Goal: Transaction & Acquisition: Purchase product/service

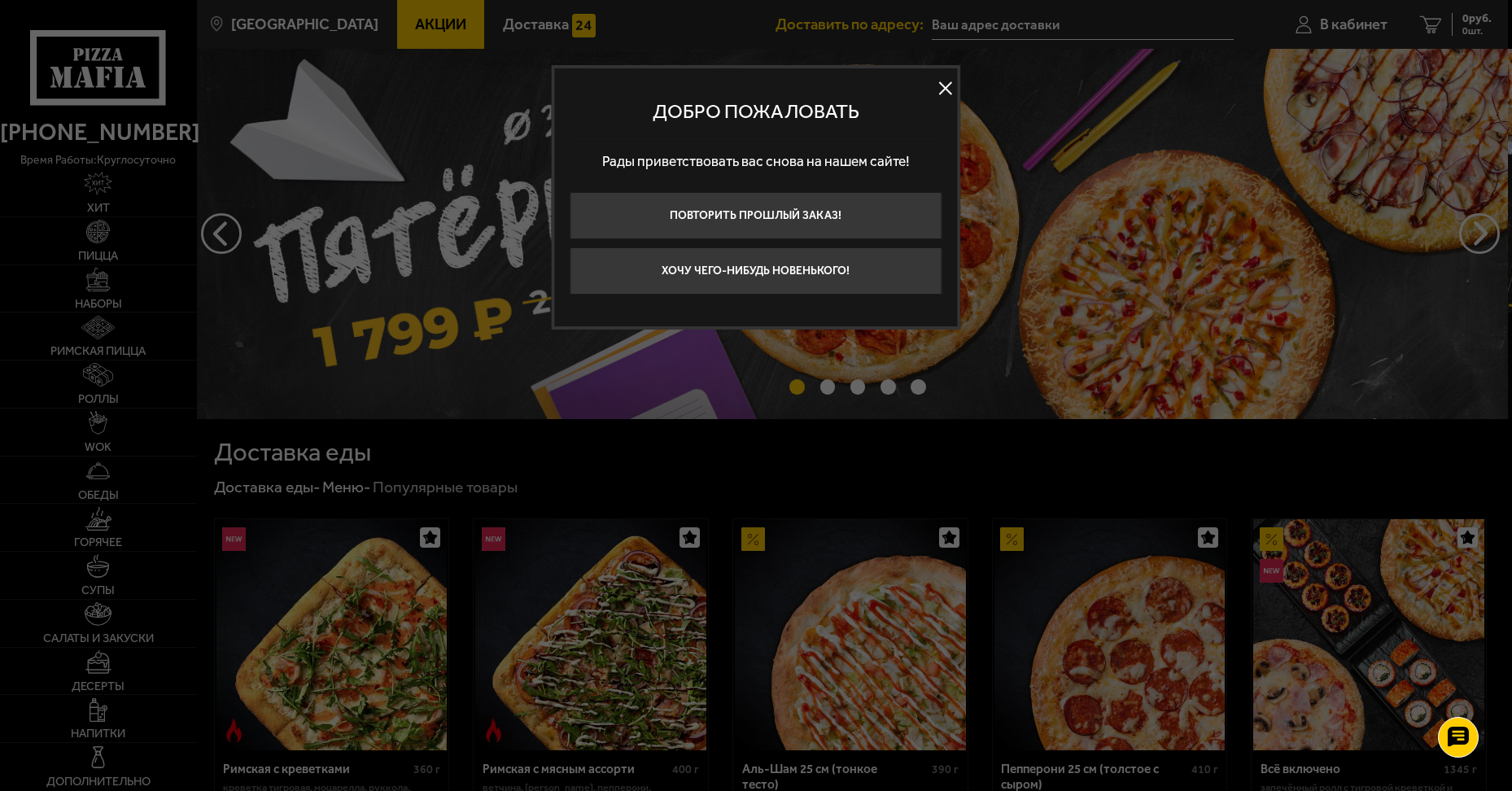
click at [951, 80] on button at bounding box center [945, 88] width 24 height 24
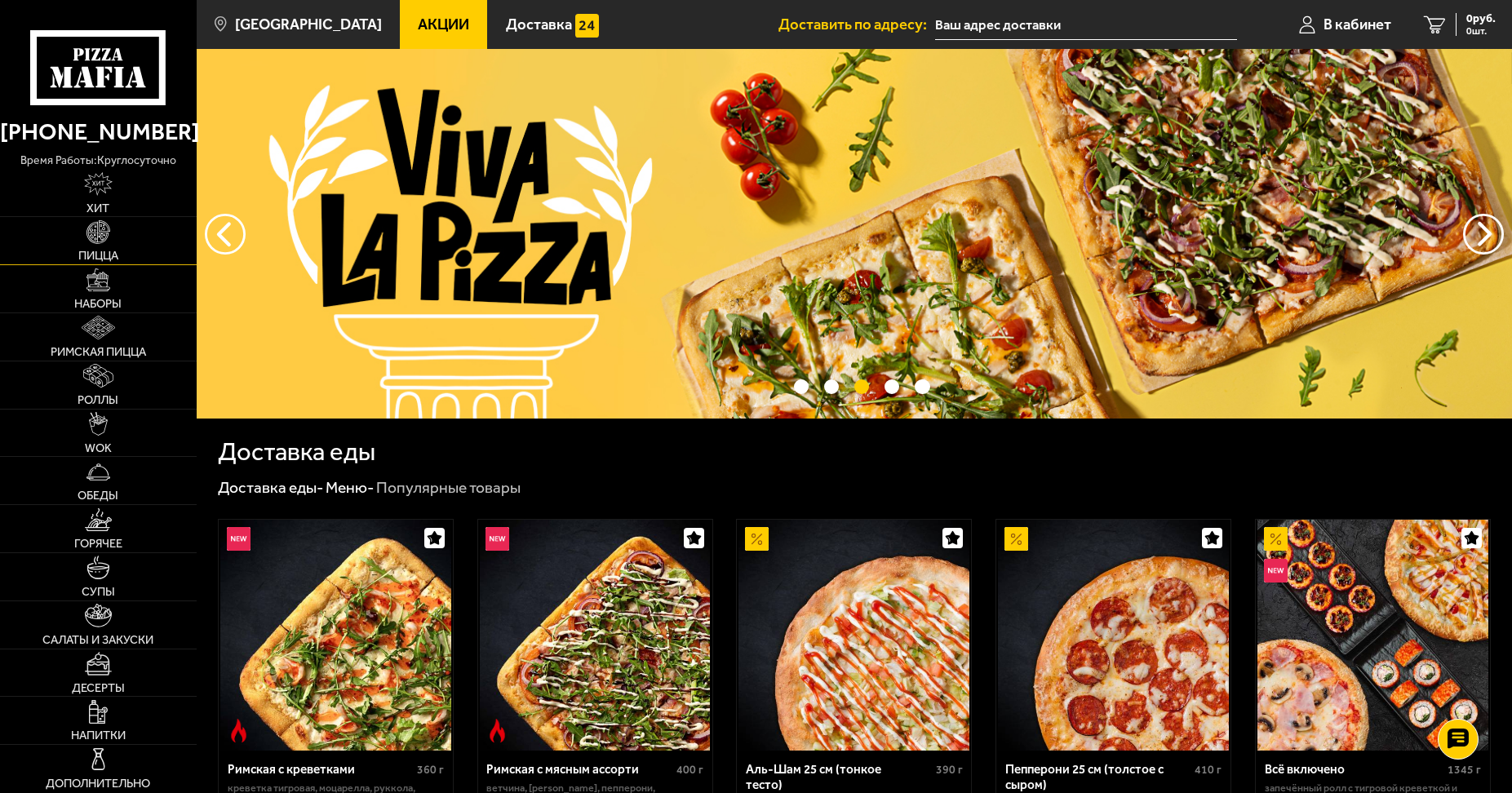
click at [112, 247] on link "Пицца" at bounding box center [98, 240] width 196 height 48
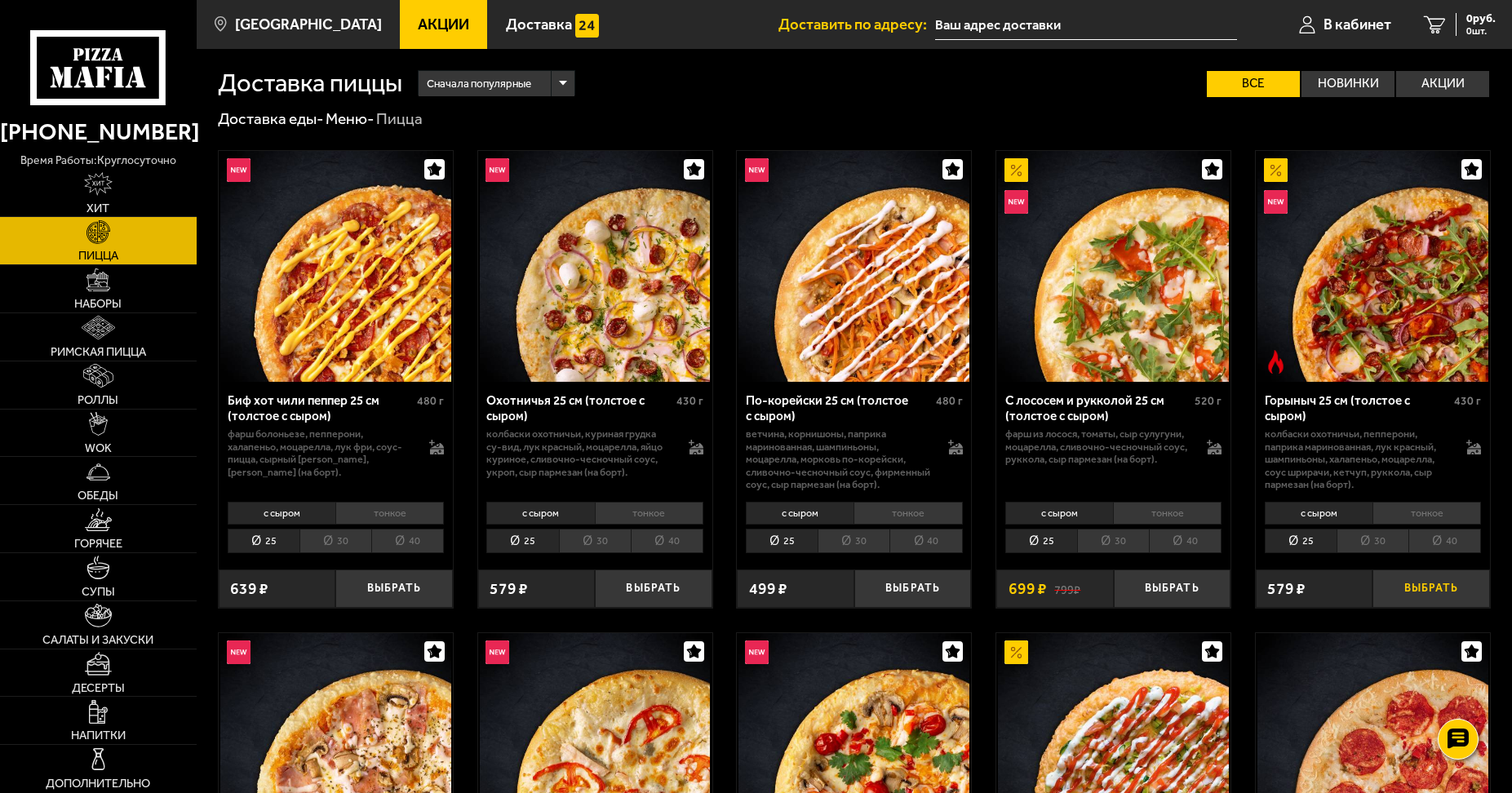
click at [1419, 589] on button "Выбрать" at bounding box center [1430, 588] width 117 height 38
click at [920, 589] on button "Выбрать" at bounding box center [912, 588] width 117 height 38
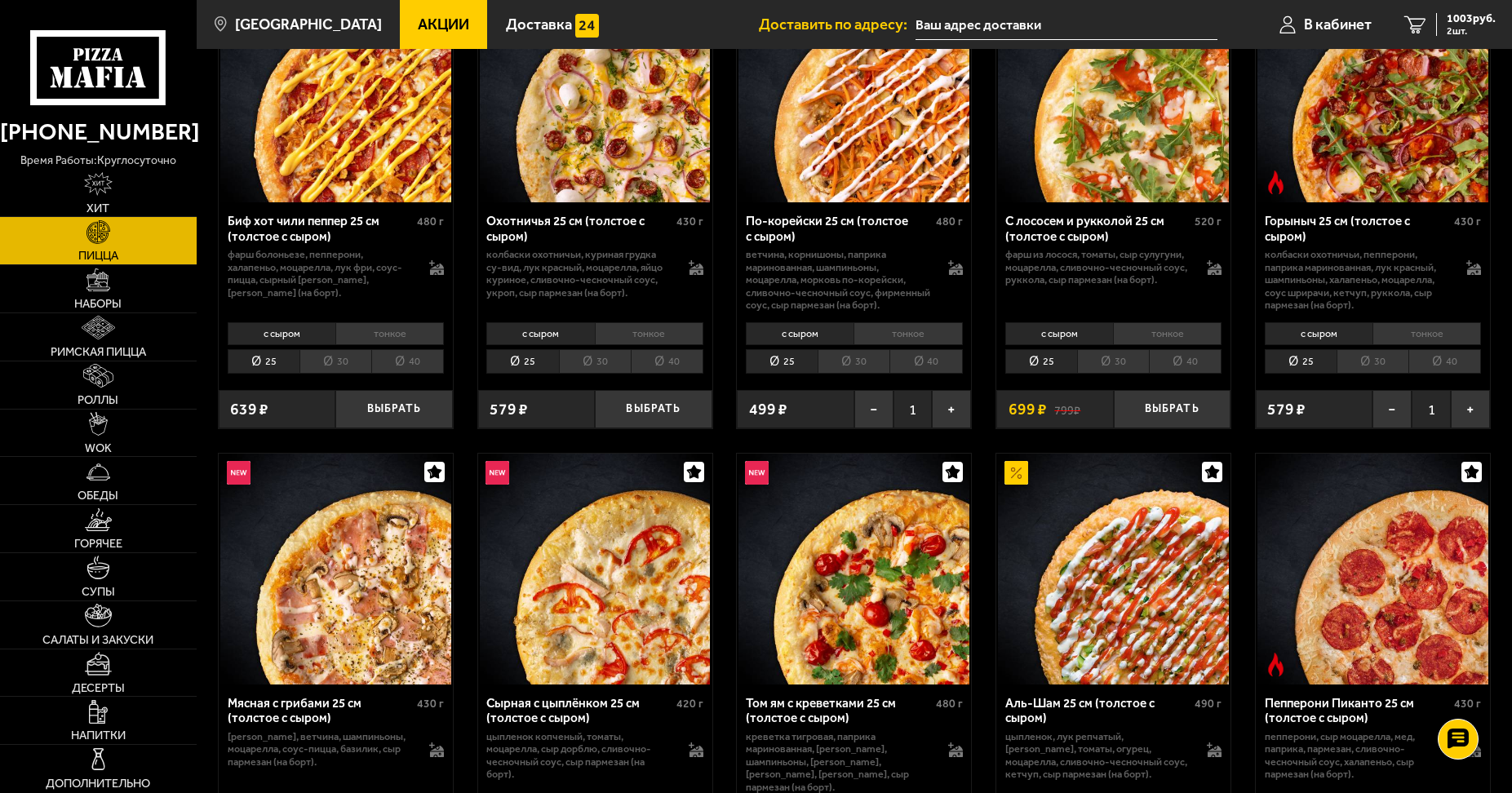
scroll to position [163, 0]
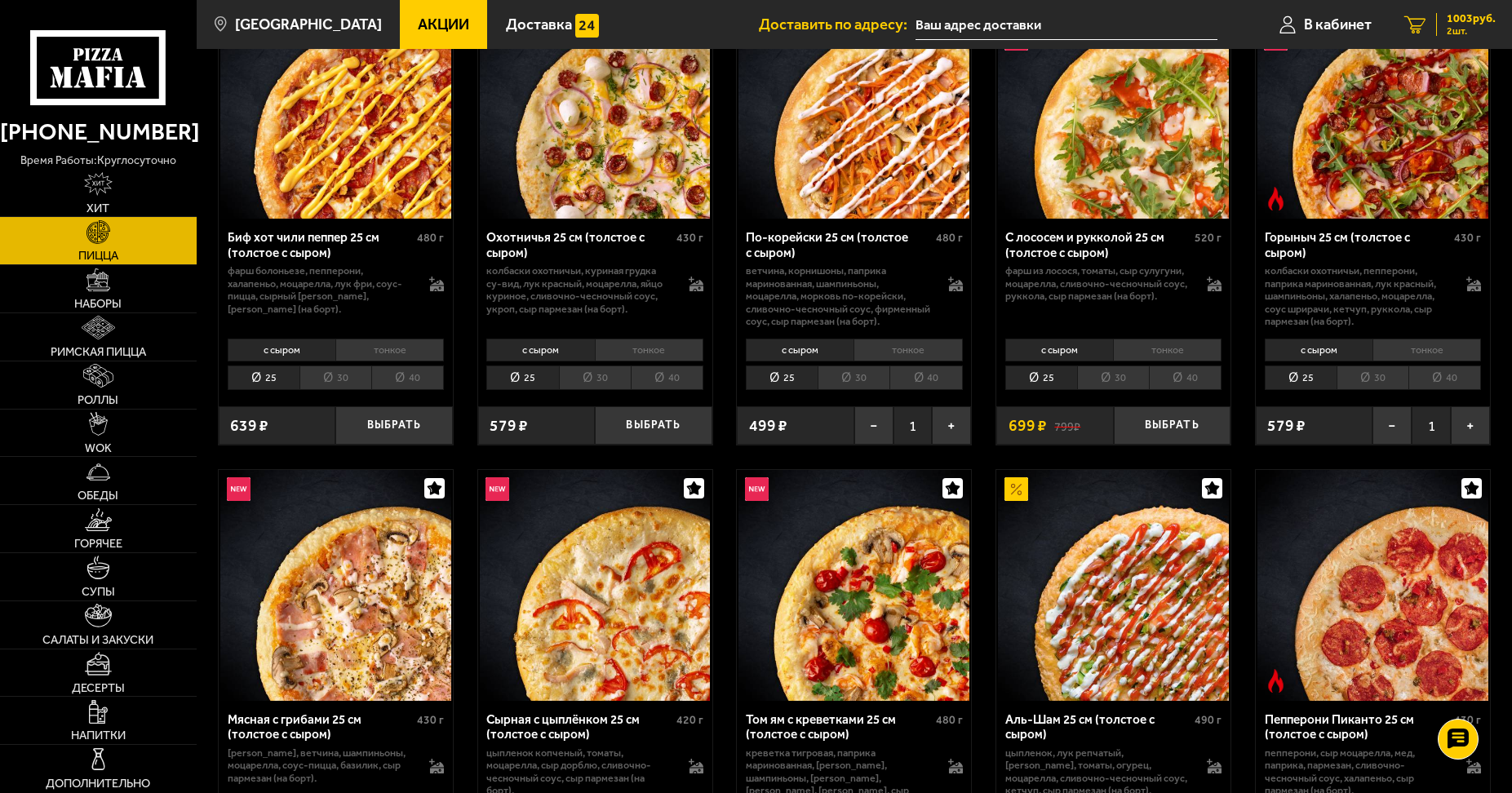
click at [1427, 25] on link "2 1003 руб. 2 шт." at bounding box center [1449, 24] width 124 height 49
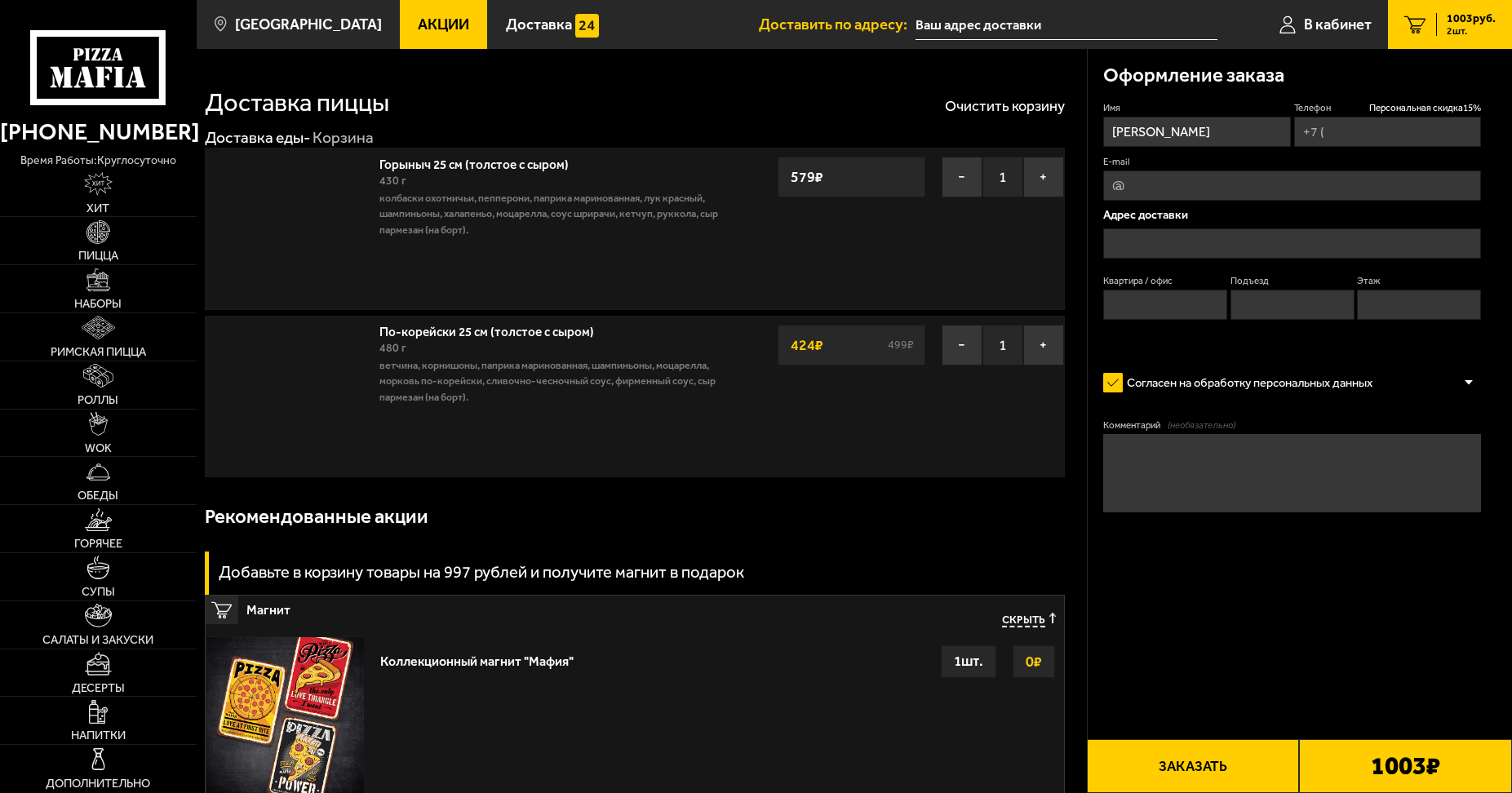
type input "[PHONE_NUMBER]"
type input "[STREET_ADDRESS]"
type input "23"
type input "2"
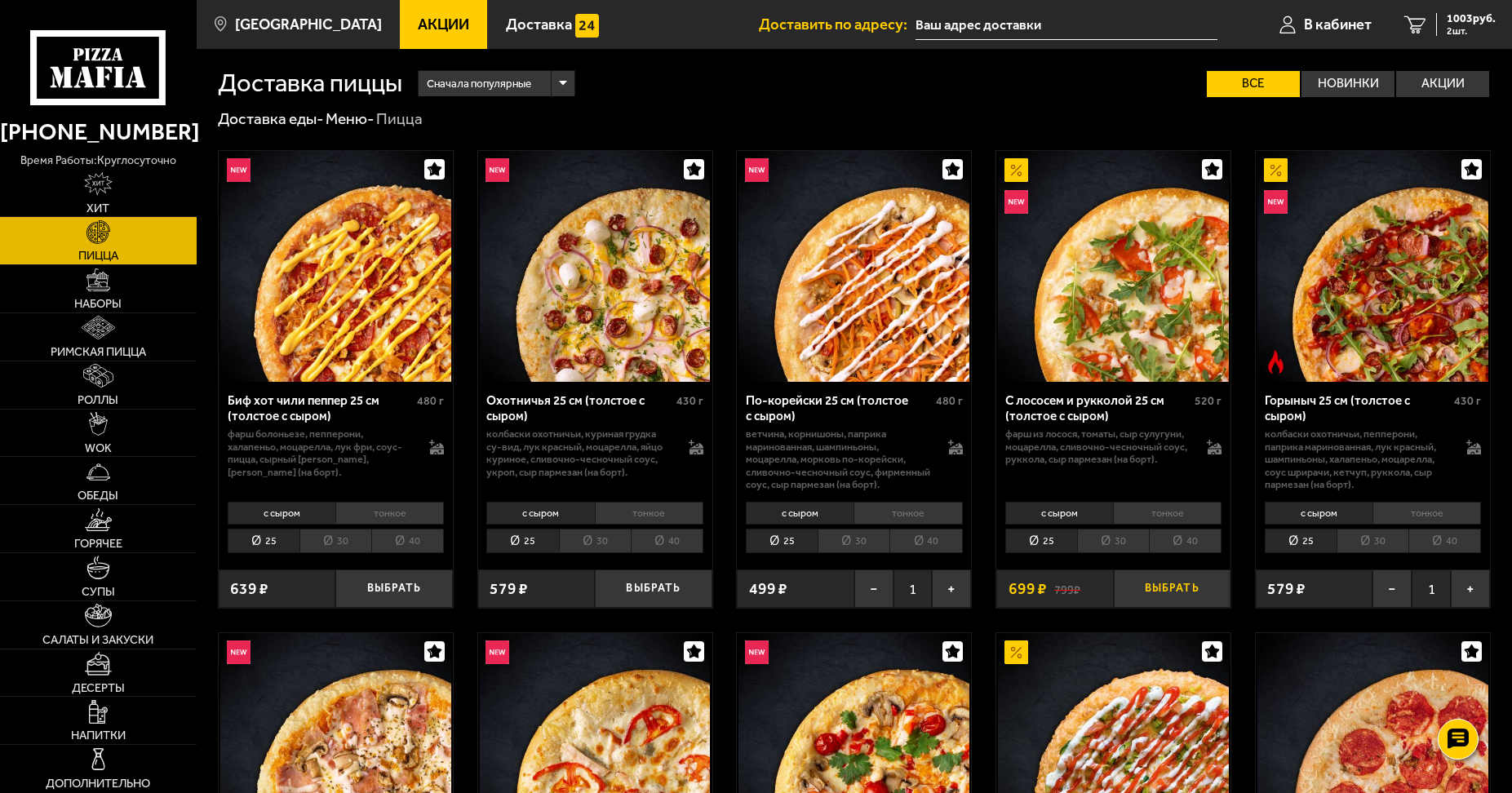
click at [1172, 598] on button "Выбрать" at bounding box center [1172, 588] width 117 height 38
click at [1424, 17] on link "3 1702 руб. 3 шт." at bounding box center [1449, 24] width 124 height 49
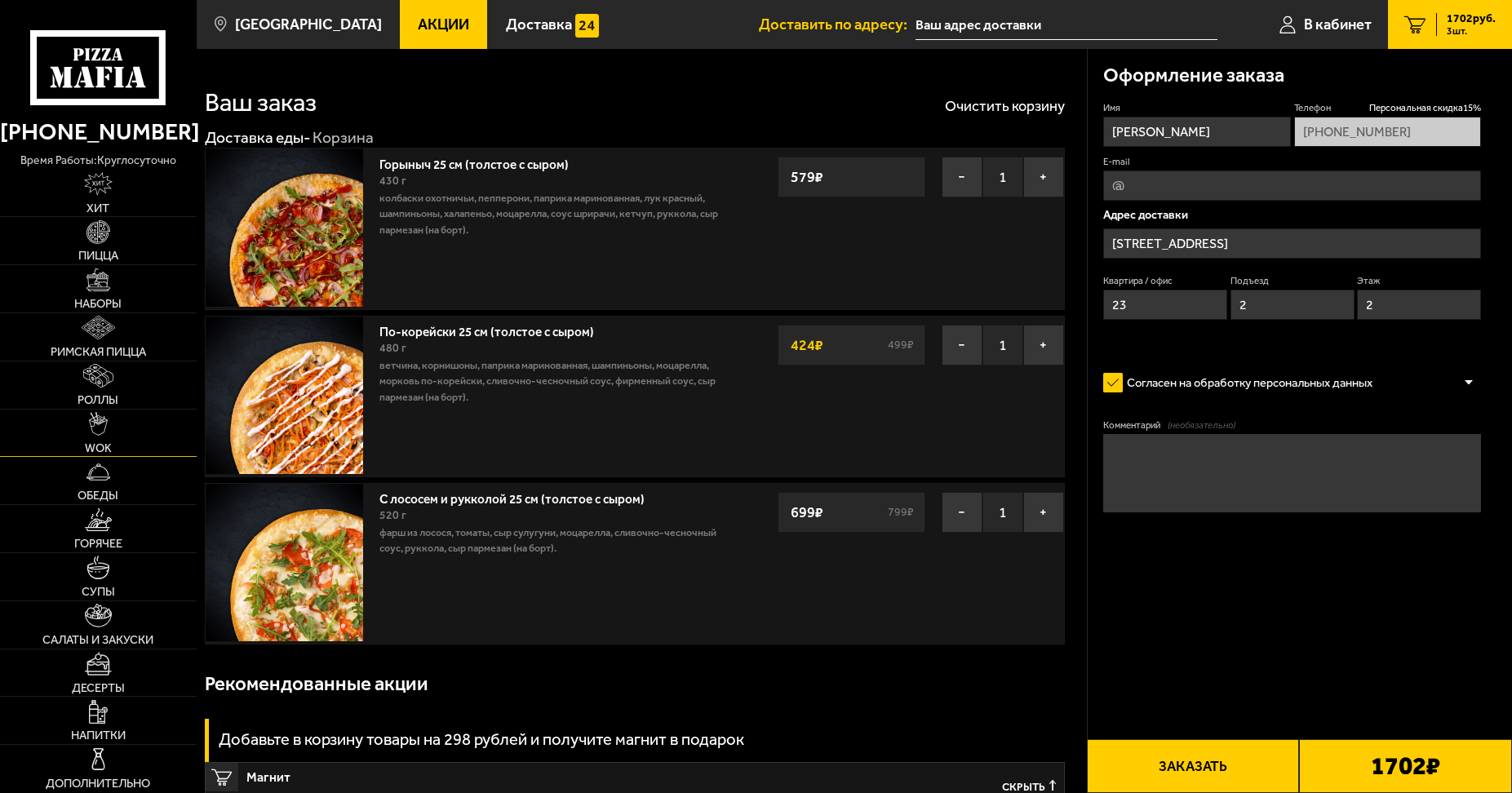
click at [126, 431] on link "WOK" at bounding box center [98, 432] width 196 height 48
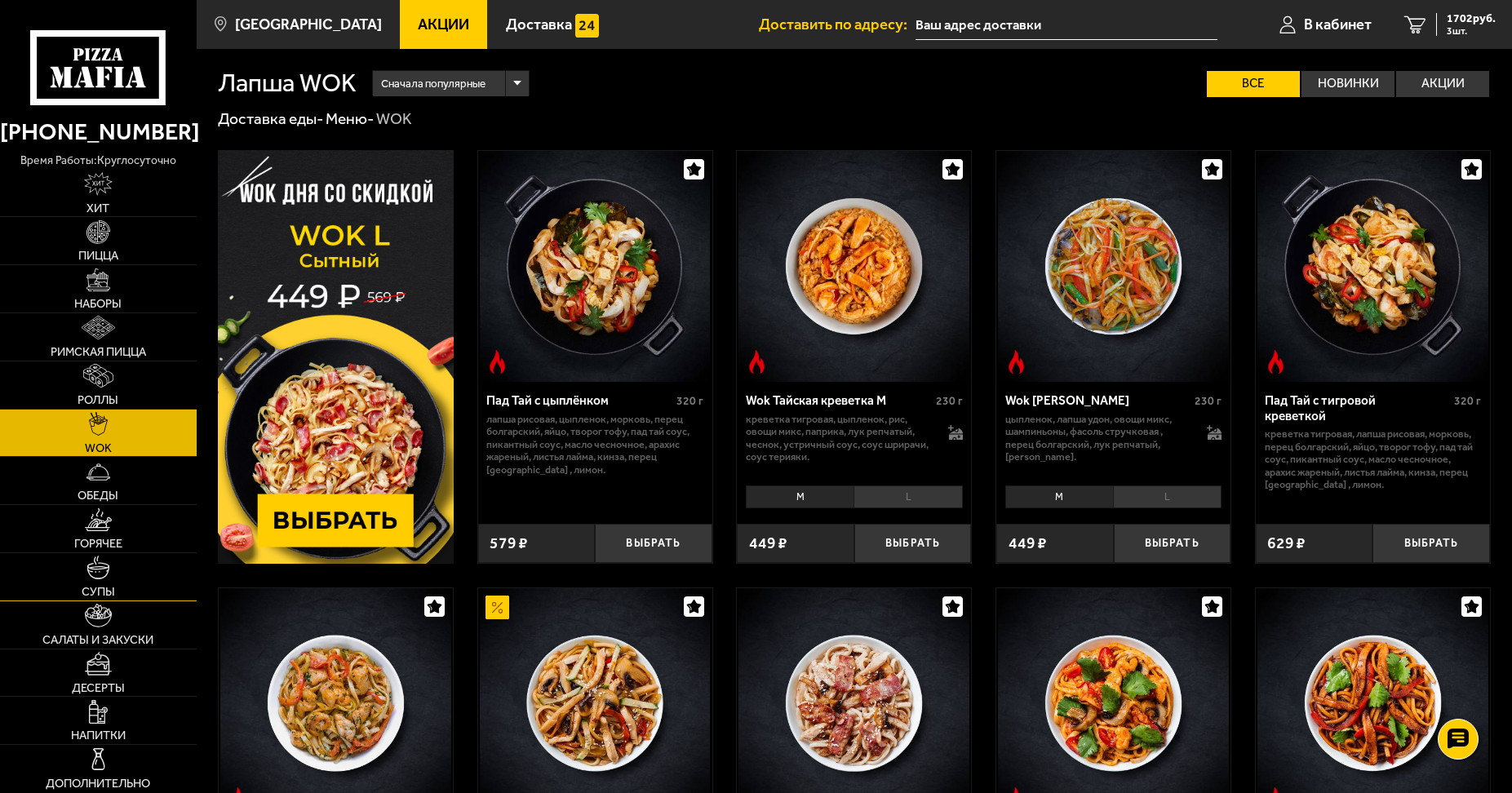
click at [125, 572] on link "Супы" at bounding box center [98, 576] width 196 height 48
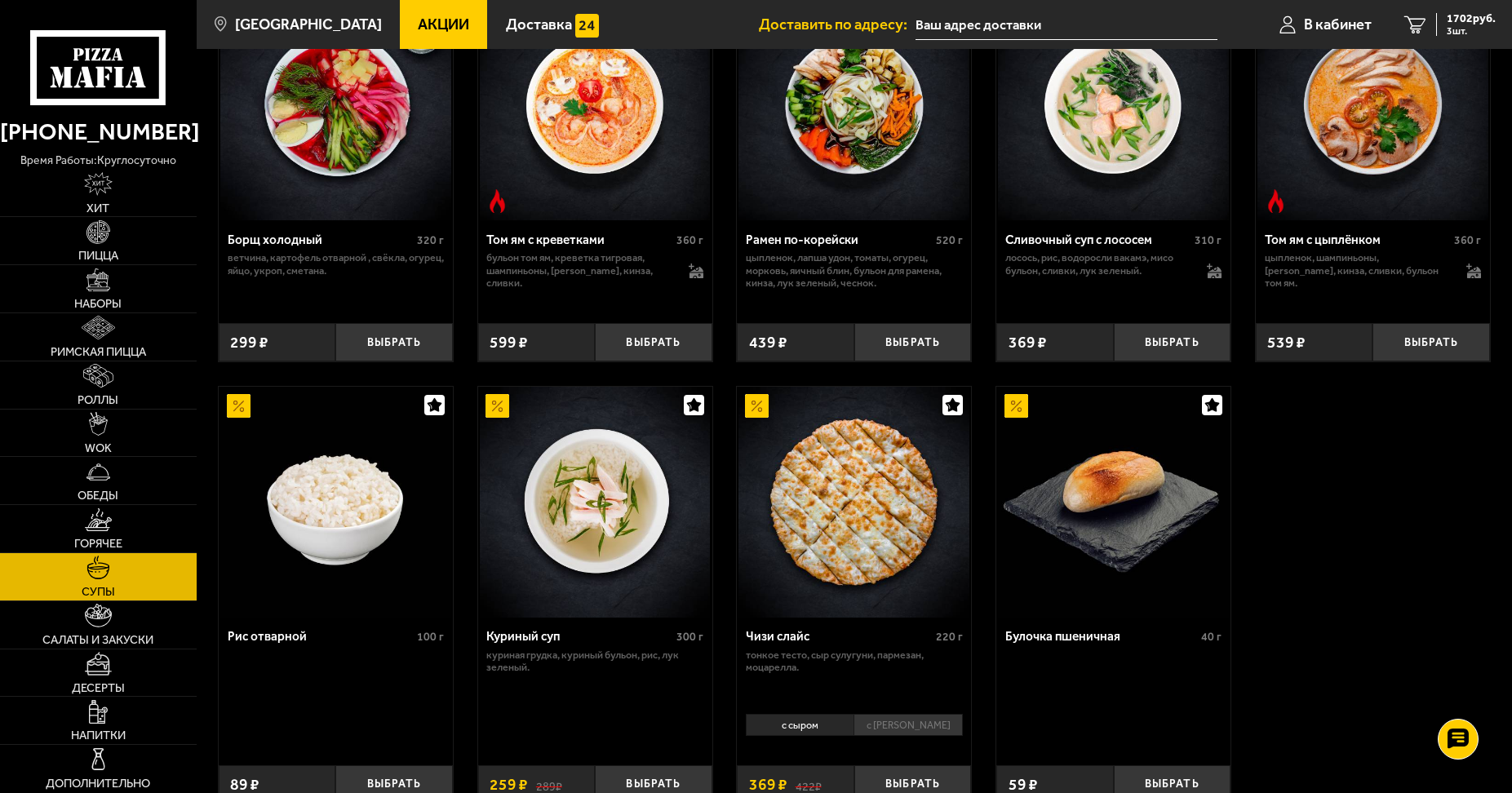
scroll to position [512, 0]
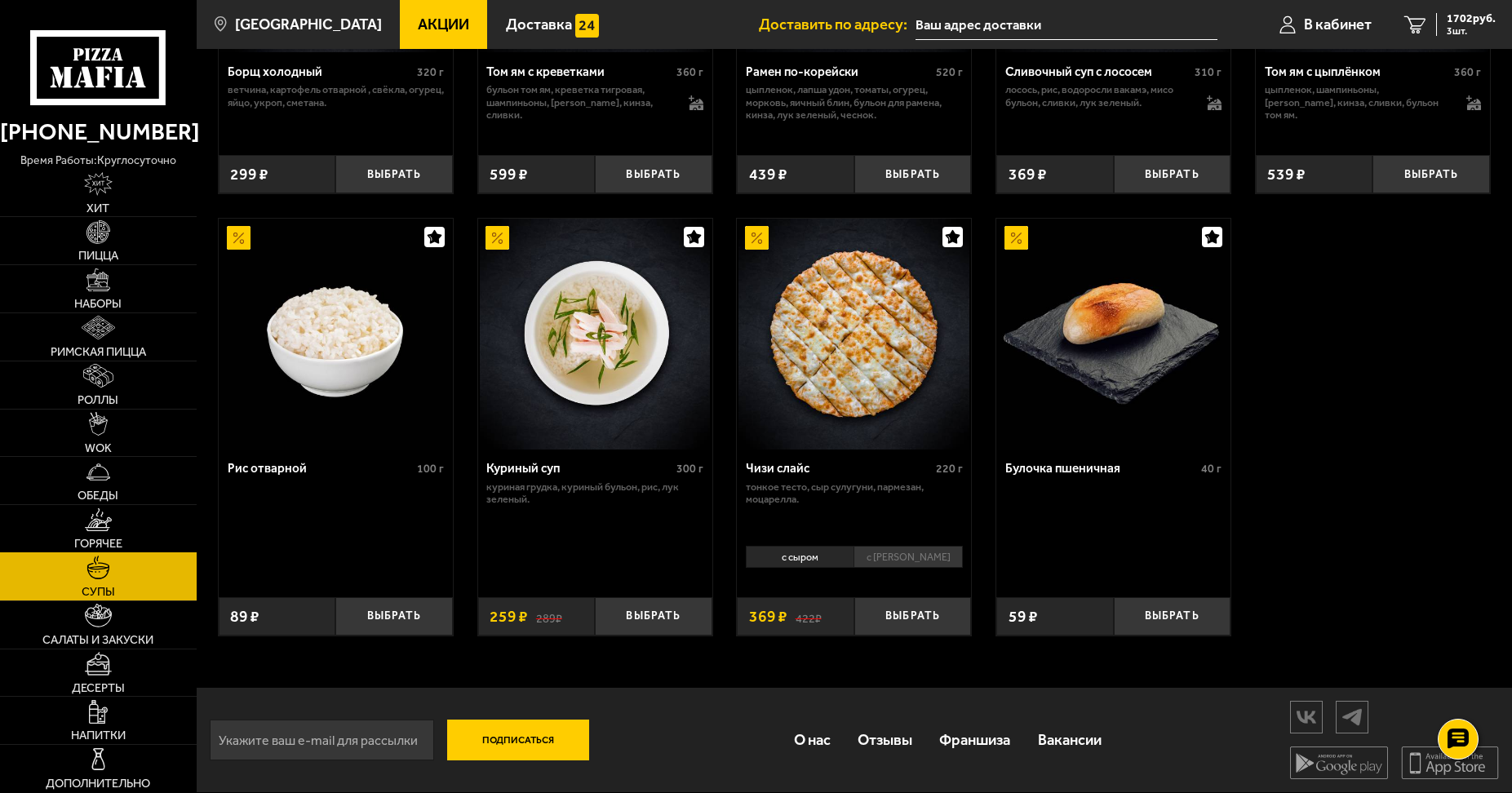
click at [108, 543] on span "Горячее" at bounding box center [98, 543] width 49 height 12
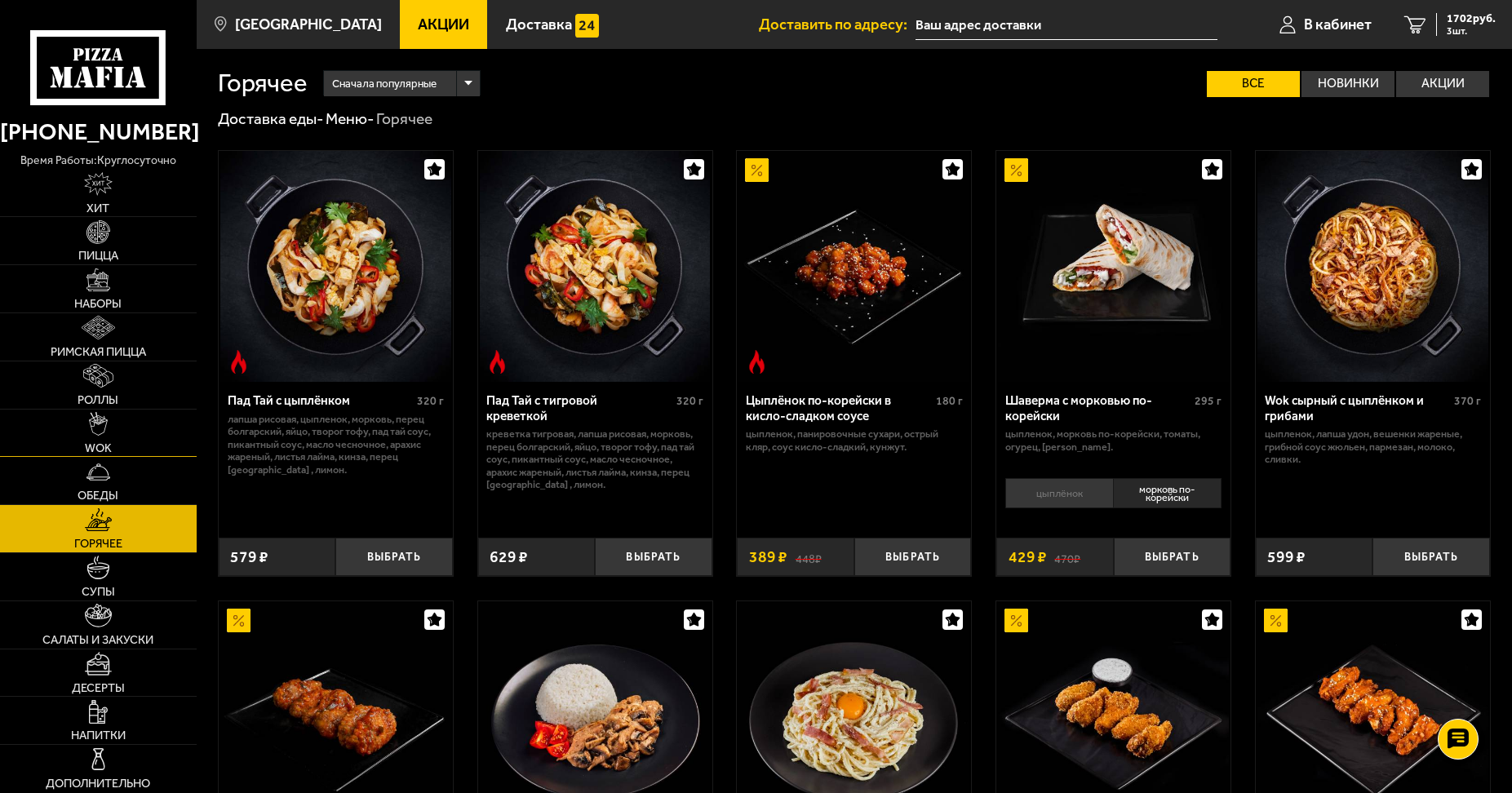
click at [119, 433] on link "WOK" at bounding box center [98, 432] width 196 height 48
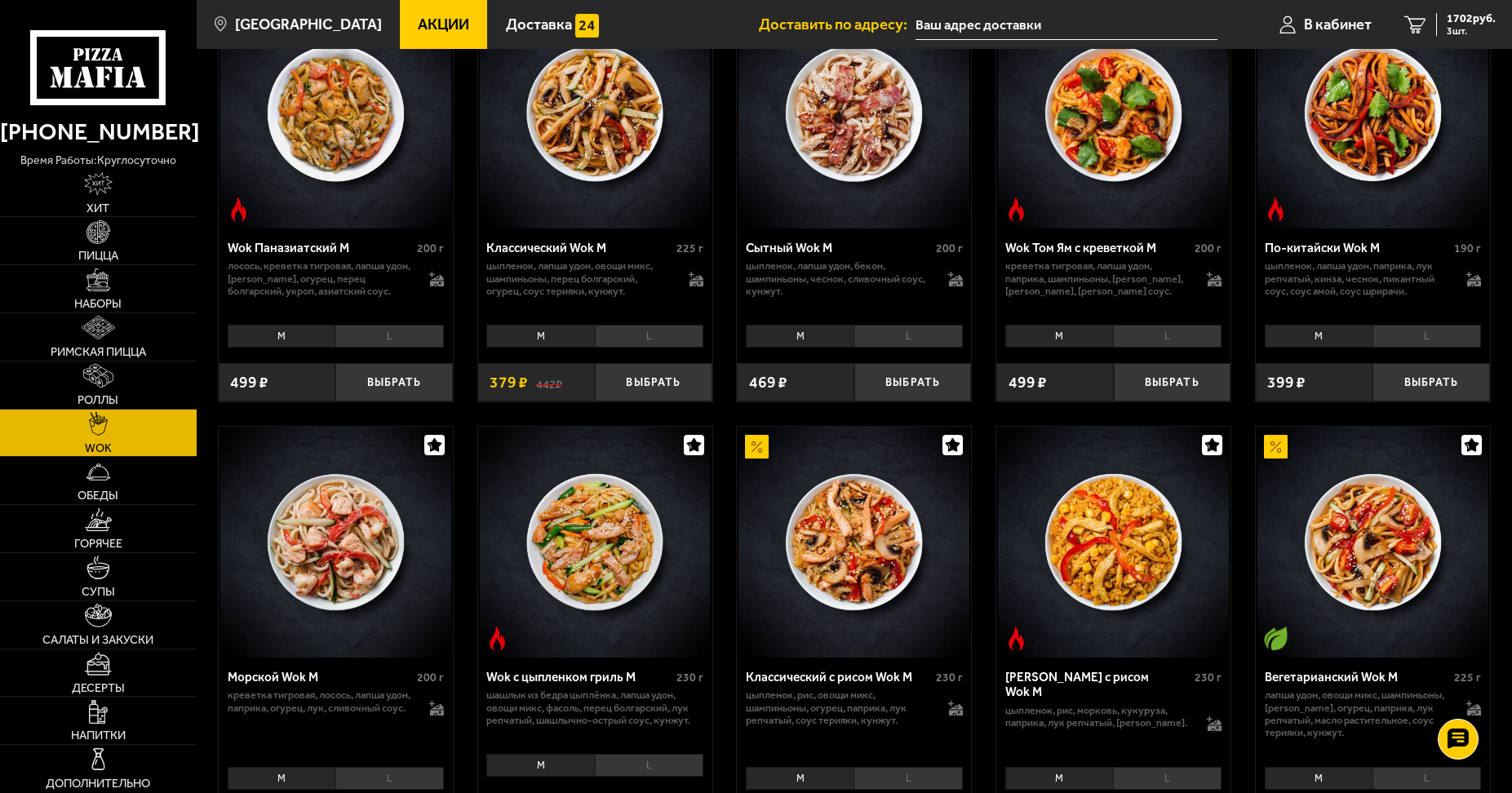
scroll to position [489, 0]
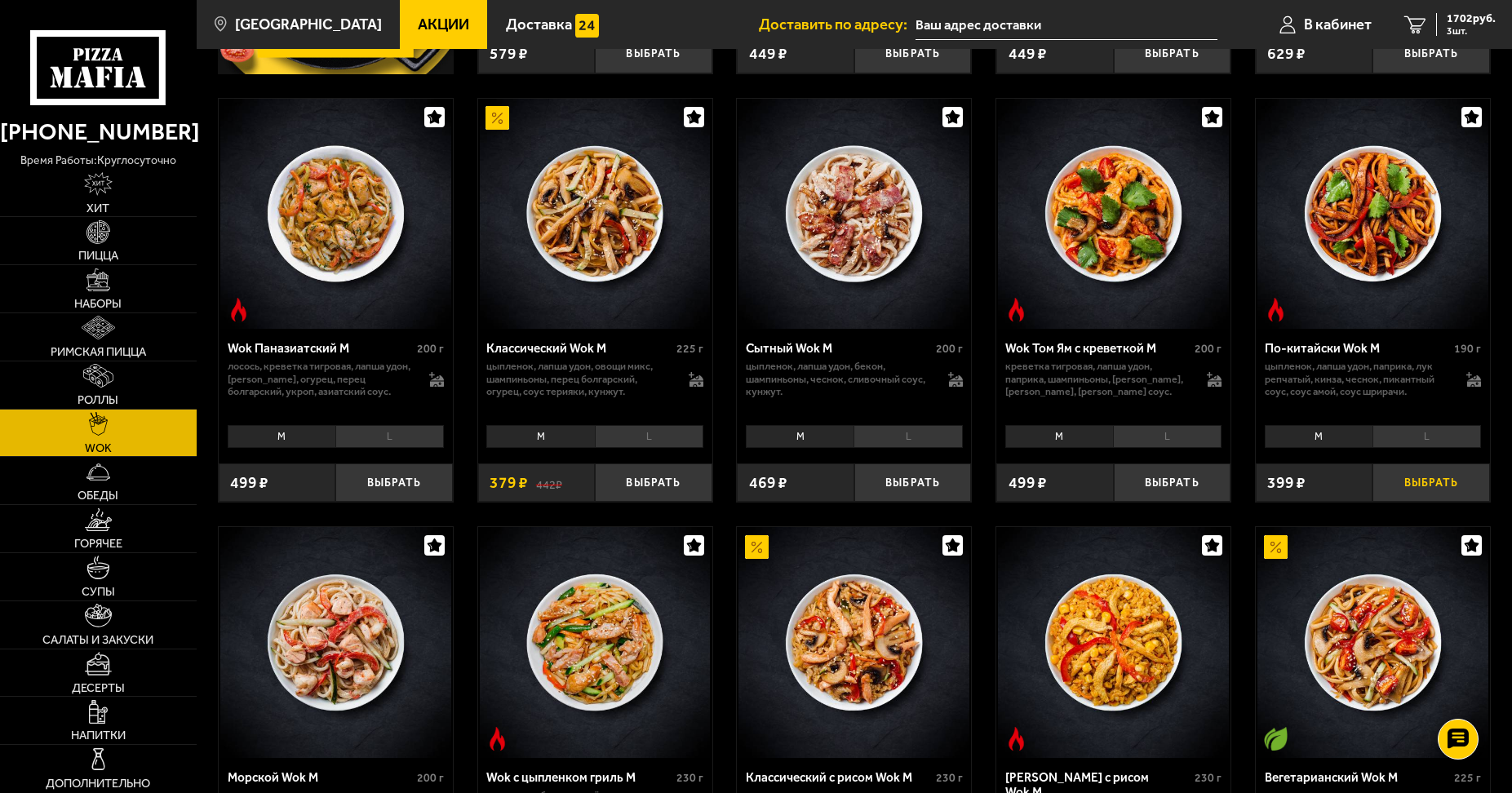
click at [1420, 486] on button "Выбрать" at bounding box center [1430, 482] width 117 height 38
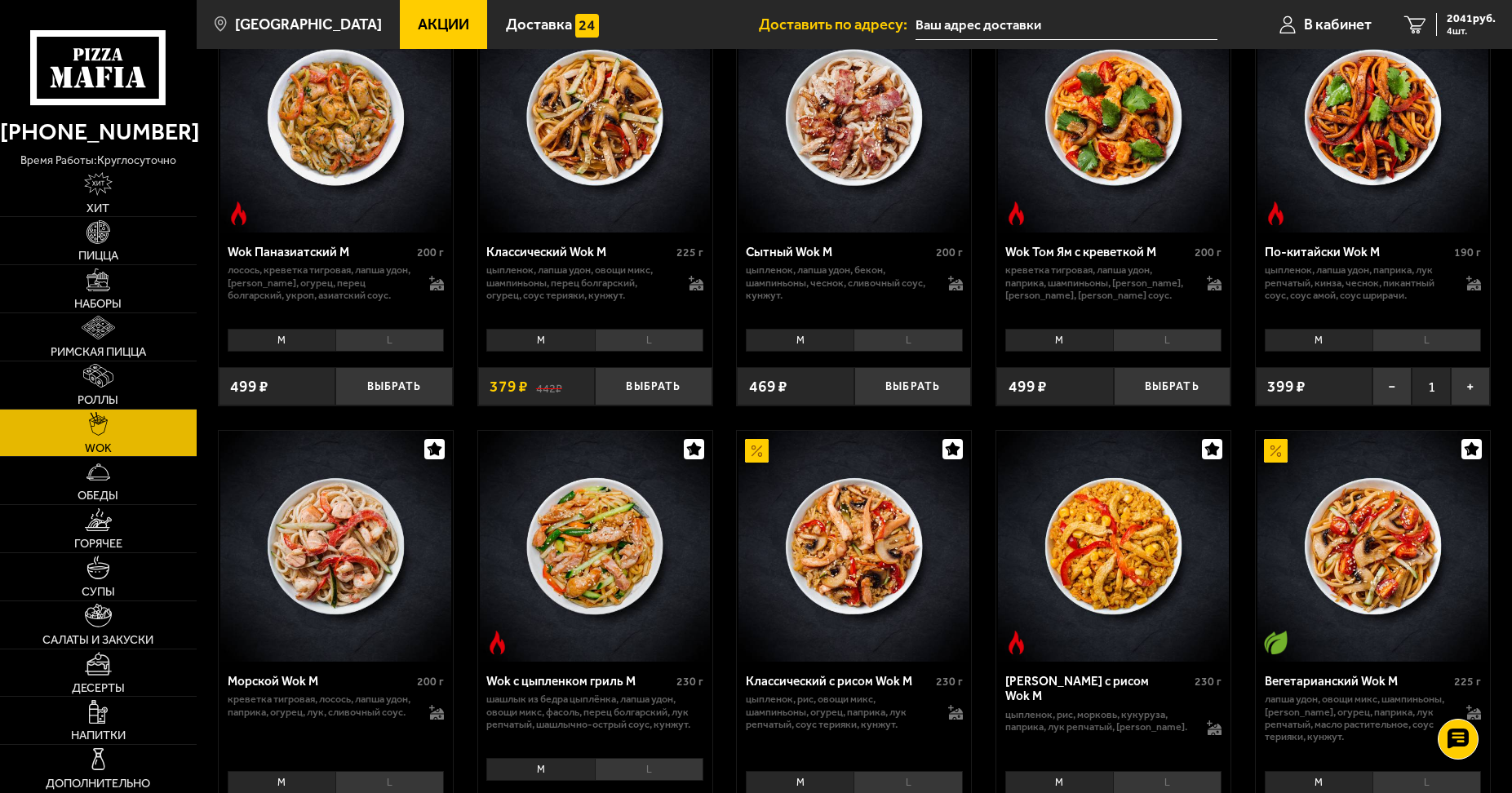
scroll to position [571, 0]
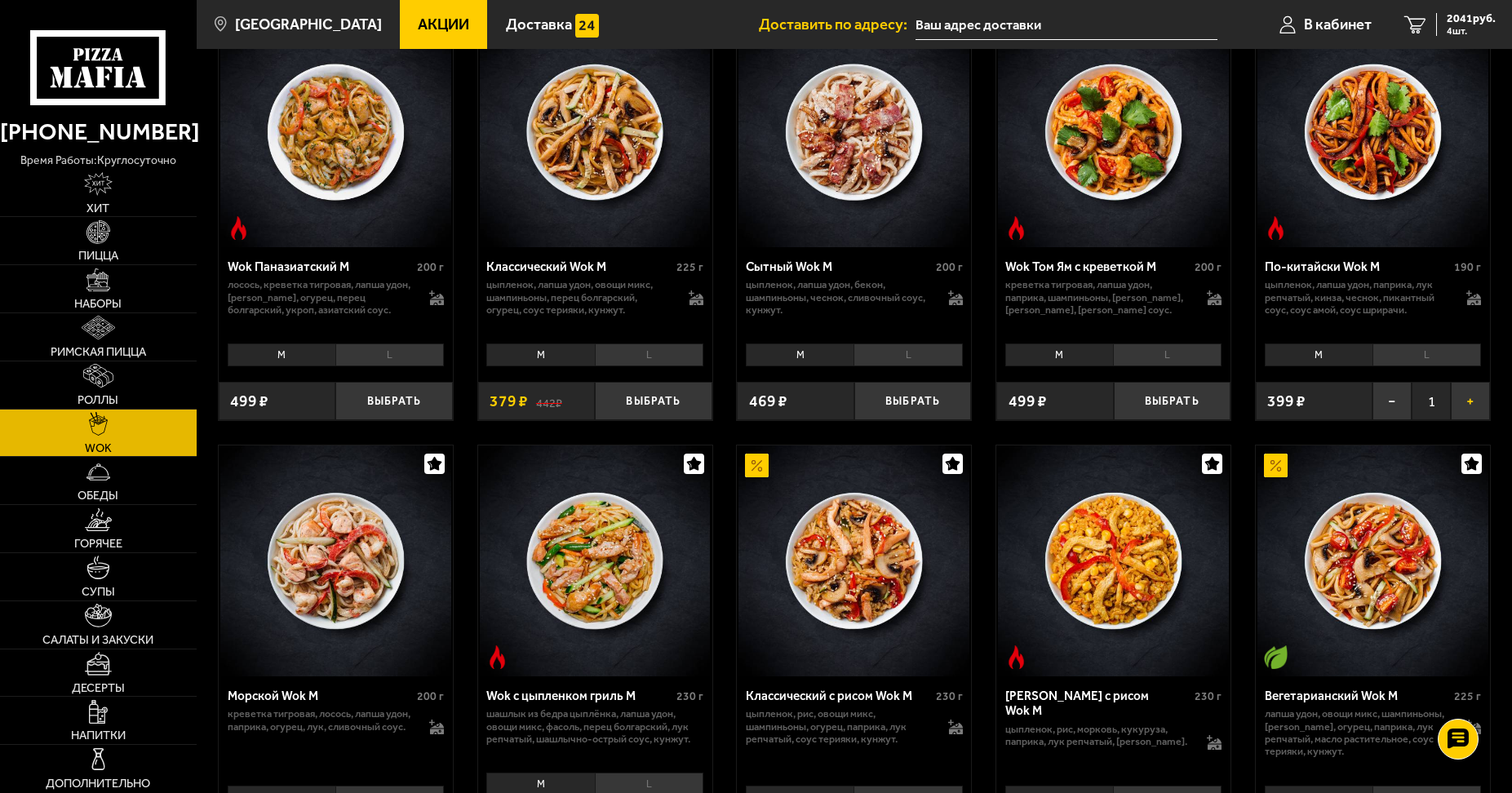
click at [1455, 410] on button "+" at bounding box center [1470, 401] width 39 height 38
click at [118, 677] on link "Десерты" at bounding box center [98, 673] width 196 height 48
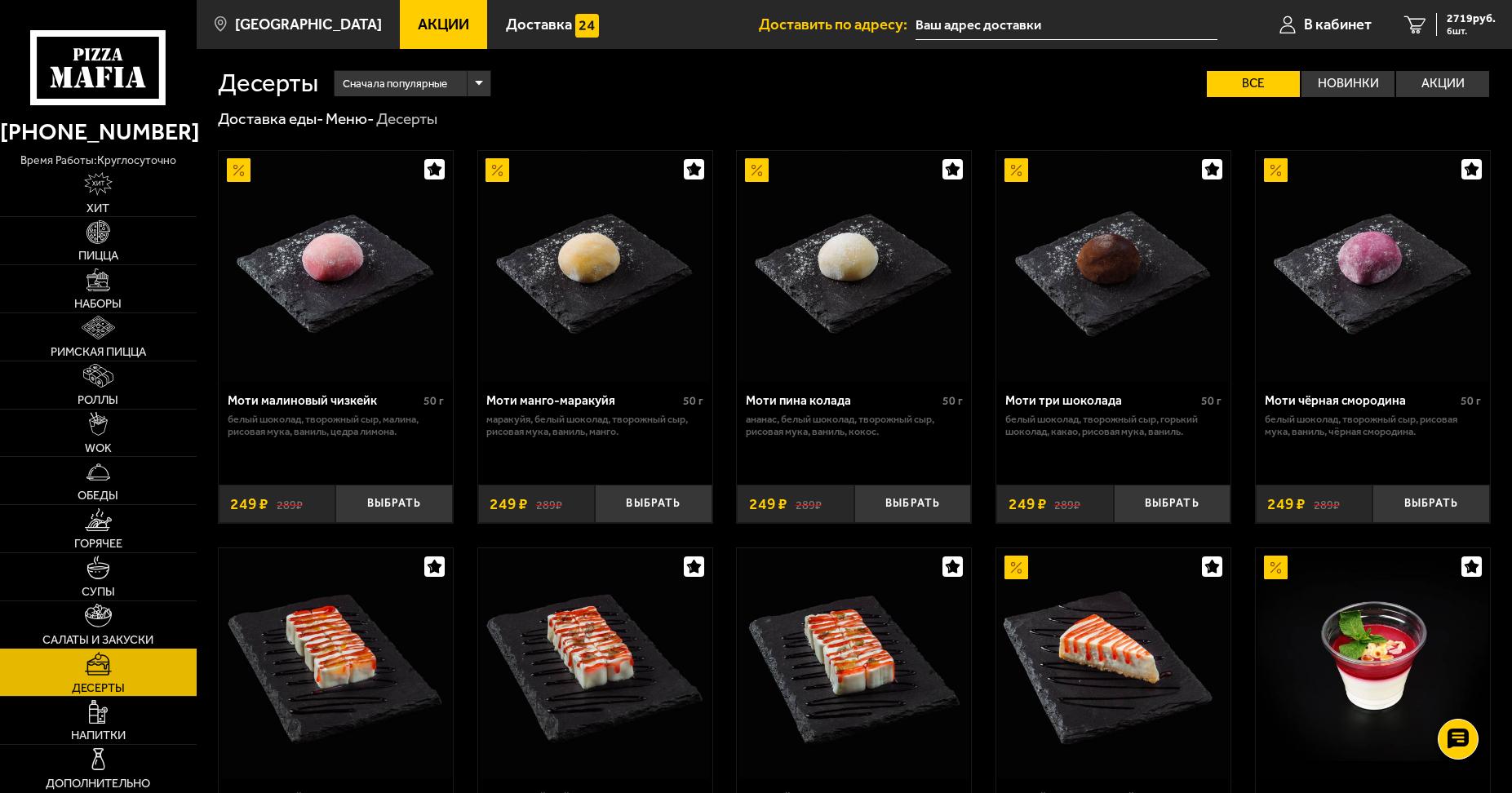
click at [107, 620] on img at bounding box center [98, 615] width 27 height 23
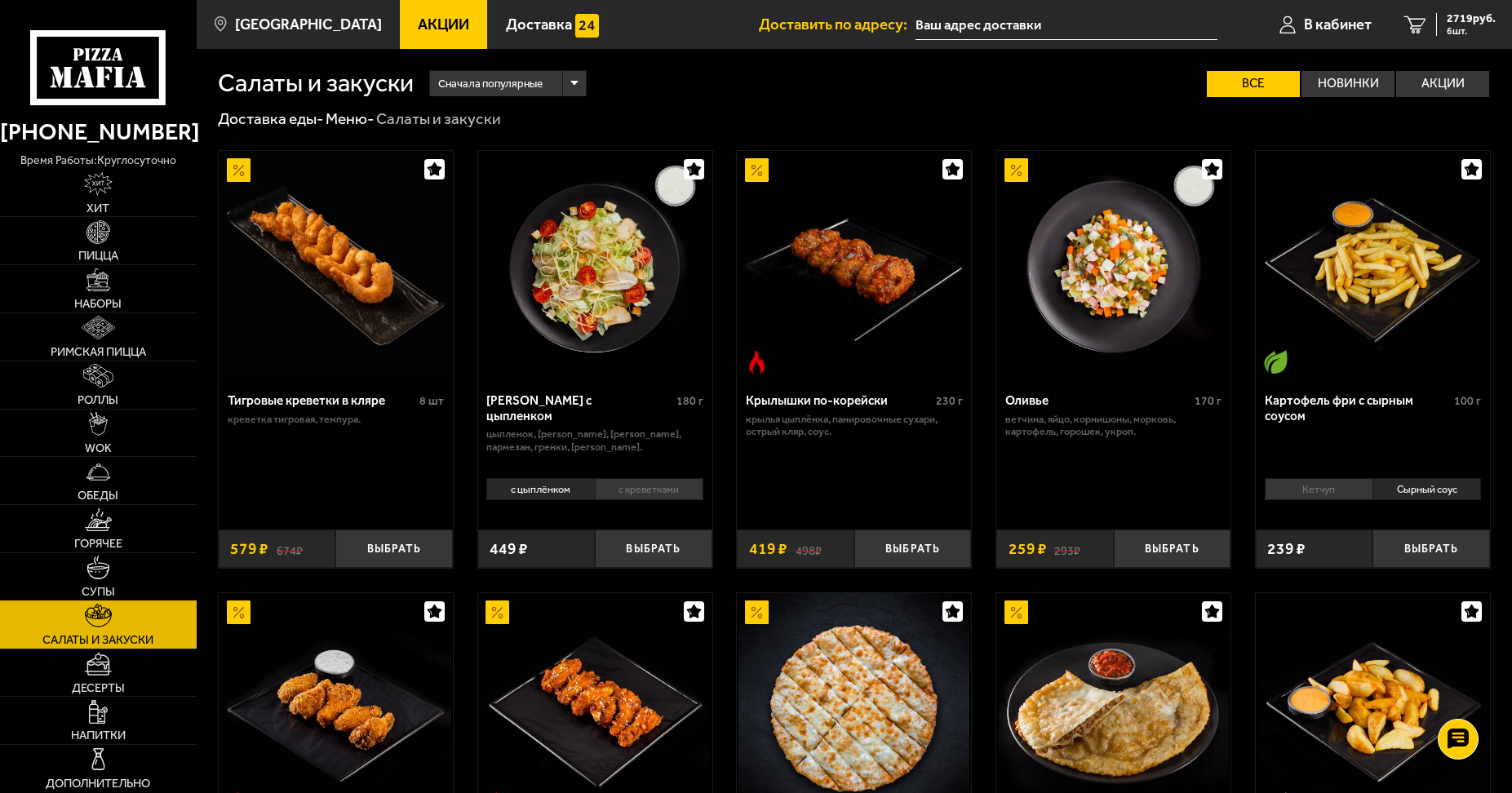
click at [67, 575] on link "Супы" at bounding box center [98, 576] width 196 height 48
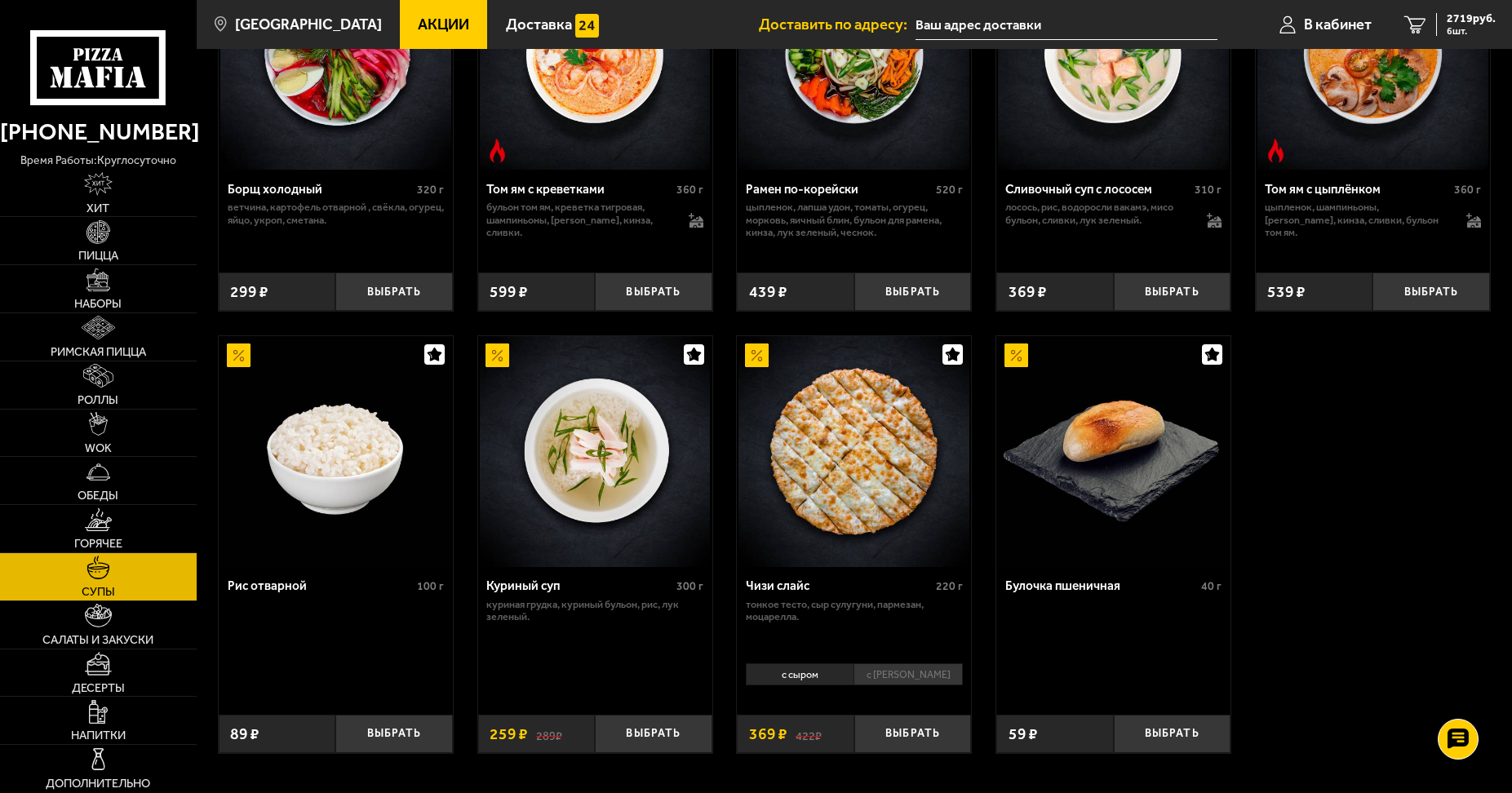
scroll to position [408, 0]
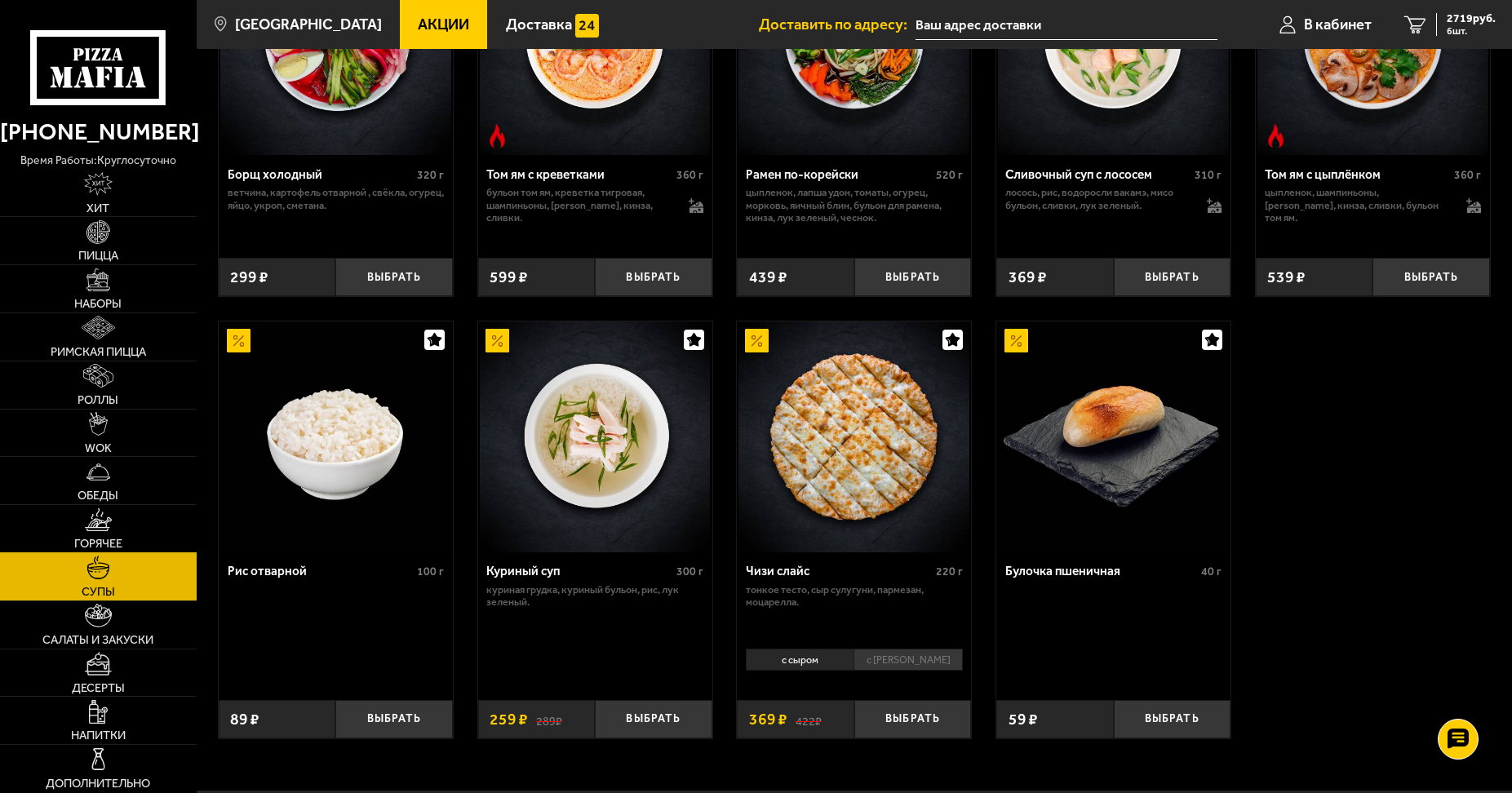
click at [127, 517] on link "Горячее" at bounding box center [98, 528] width 196 height 48
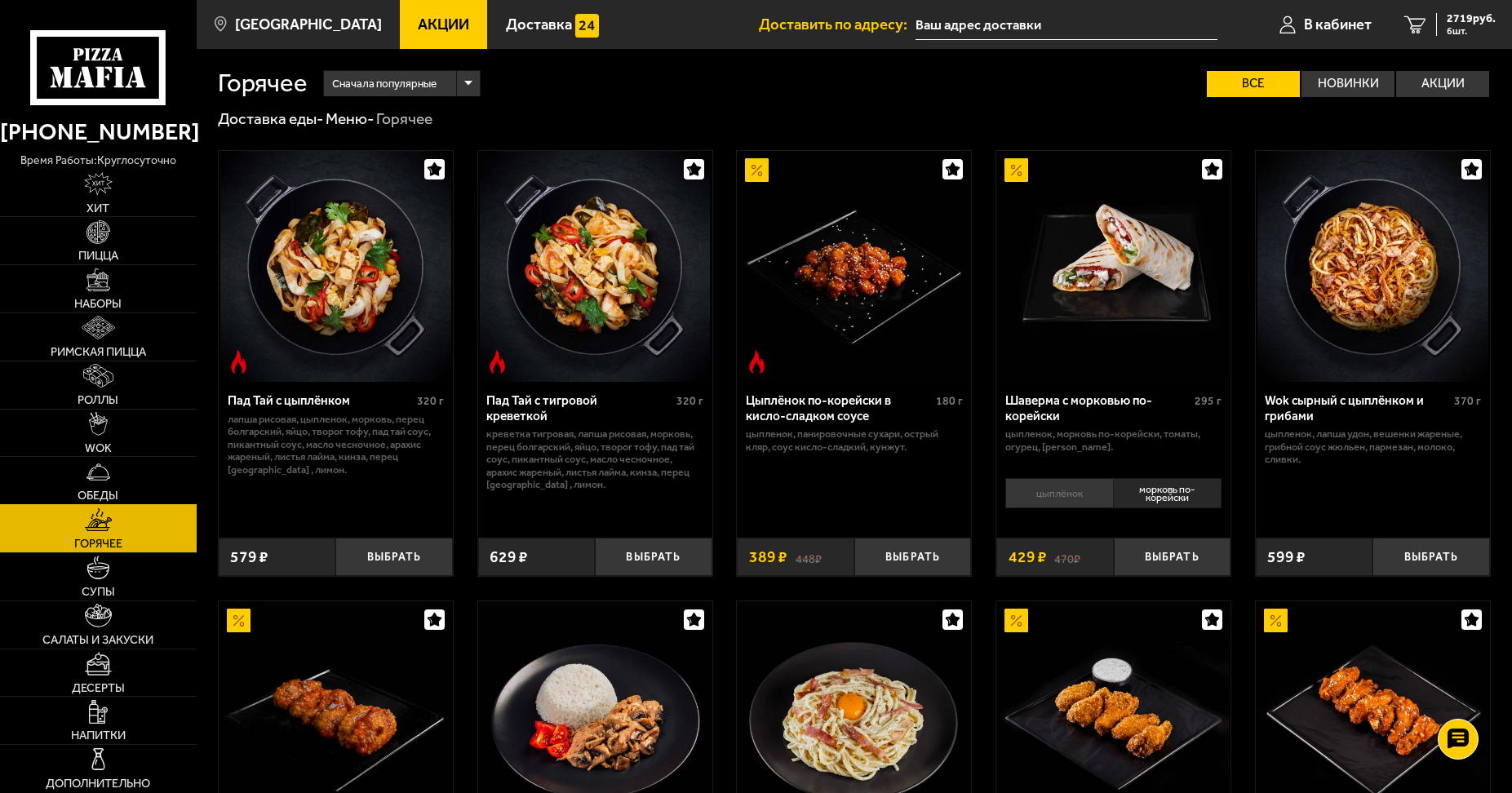
click at [112, 484] on link "Обеды" at bounding box center [98, 480] width 196 height 48
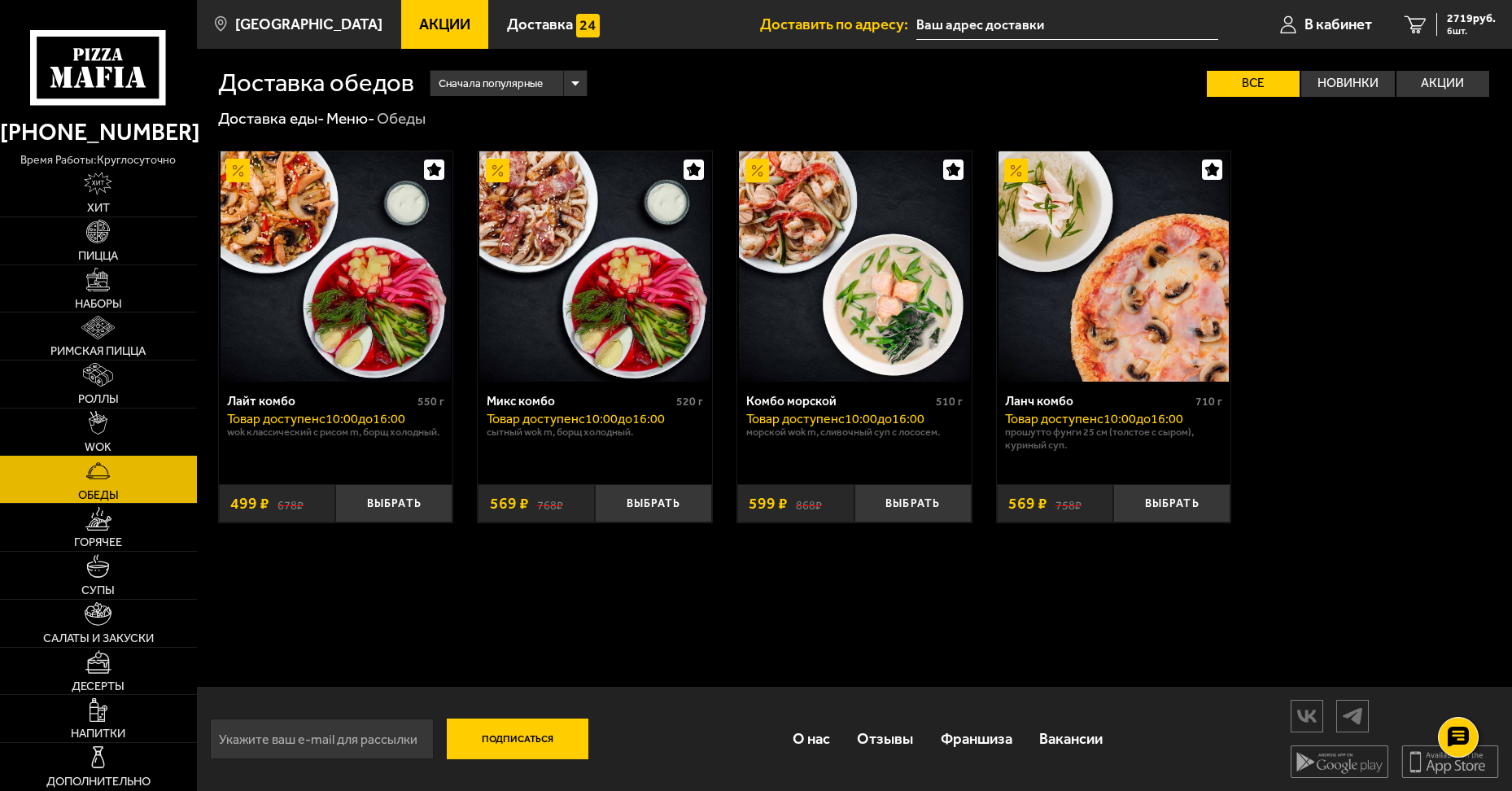
click at [87, 414] on link "WOK" at bounding box center [98, 431] width 197 height 48
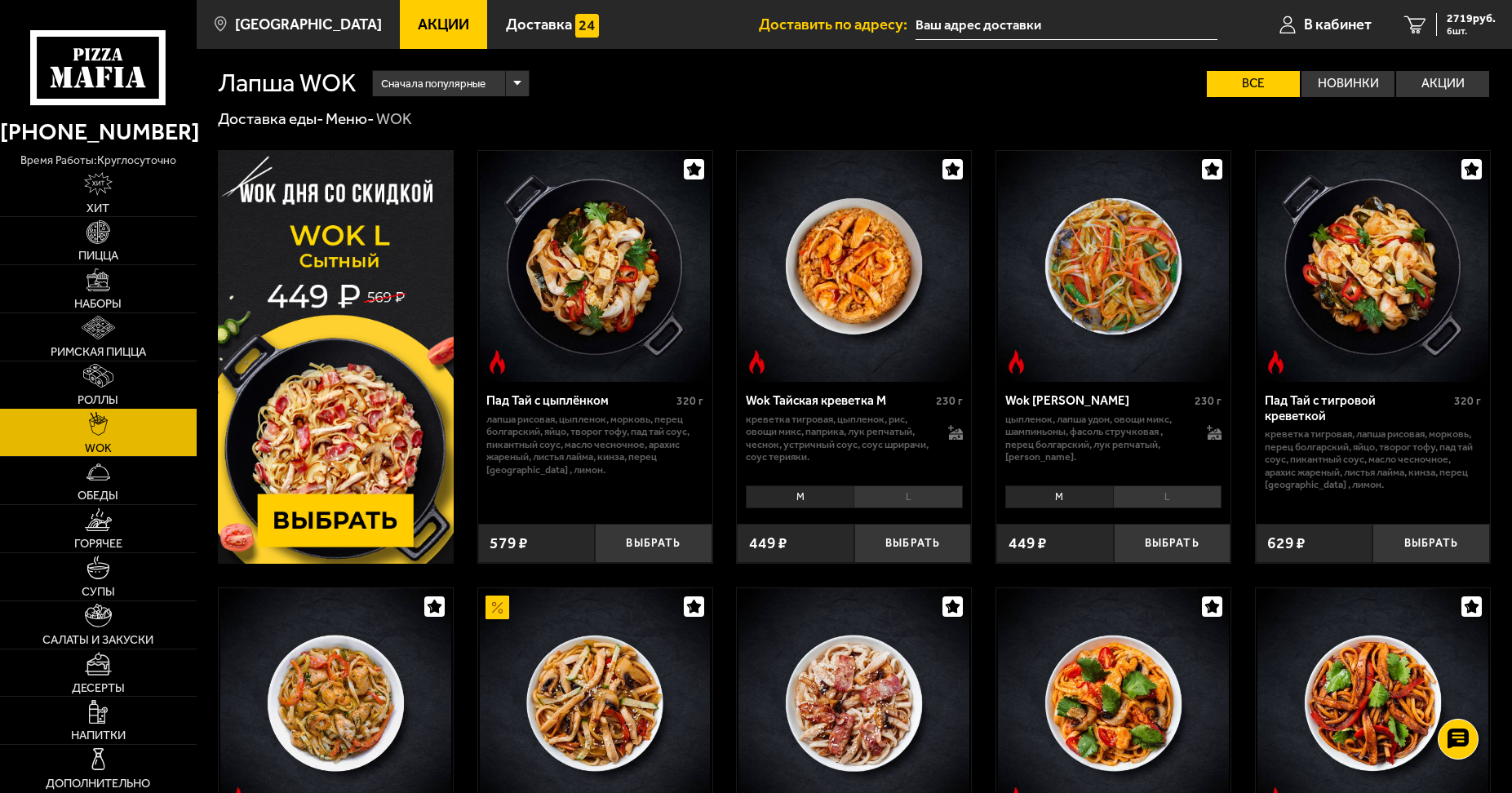
click at [105, 369] on img at bounding box center [98, 375] width 30 height 23
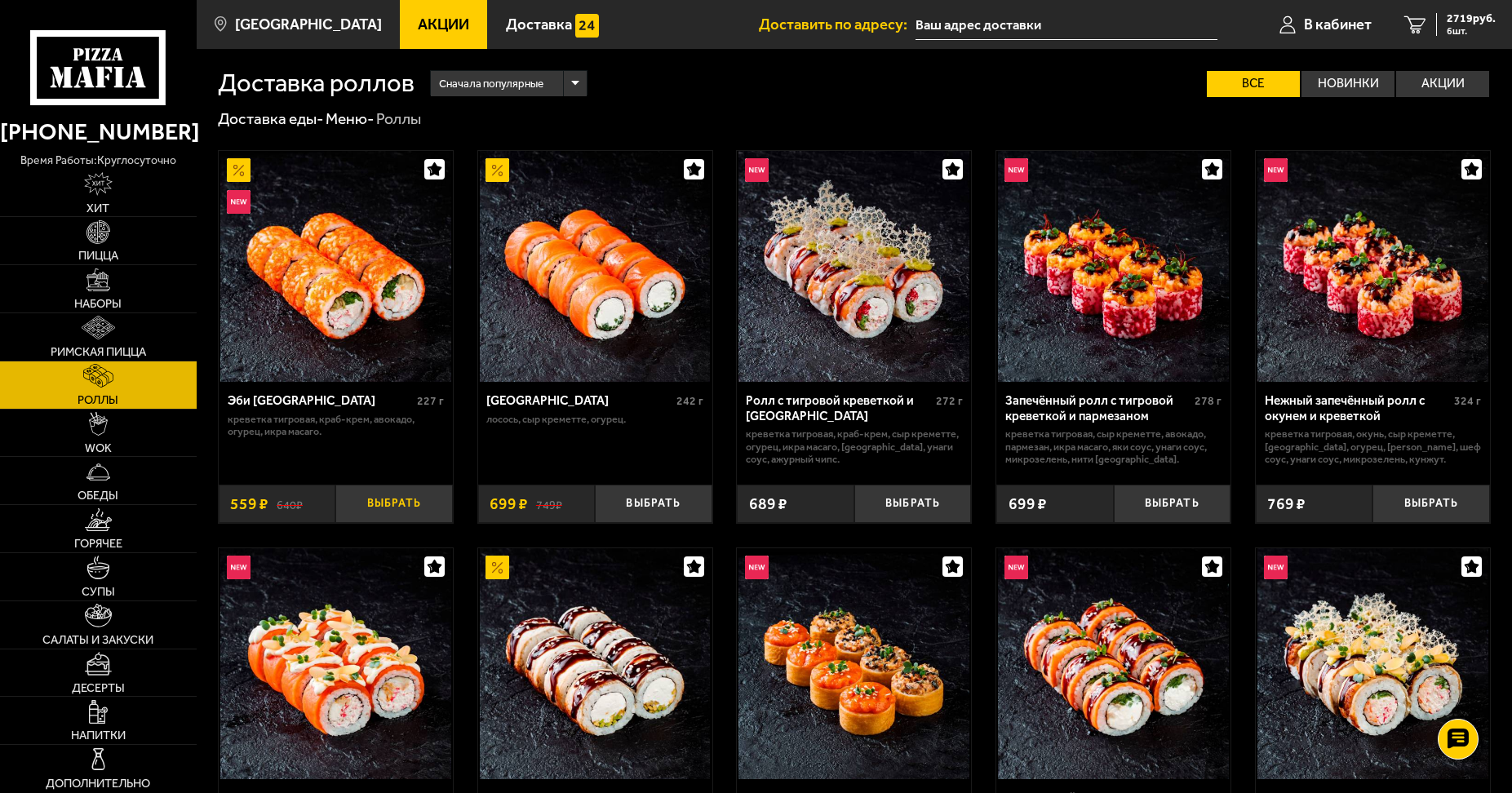
click at [360, 503] on button "Выбрать" at bounding box center [393, 503] width 117 height 38
click at [438, 513] on button "+" at bounding box center [434, 503] width 39 height 38
click at [350, 516] on button "−" at bounding box center [355, 503] width 39 height 38
click at [364, 513] on button "−" at bounding box center [355, 503] width 39 height 38
click at [385, 498] on button "Выбрать" at bounding box center [393, 503] width 117 height 38
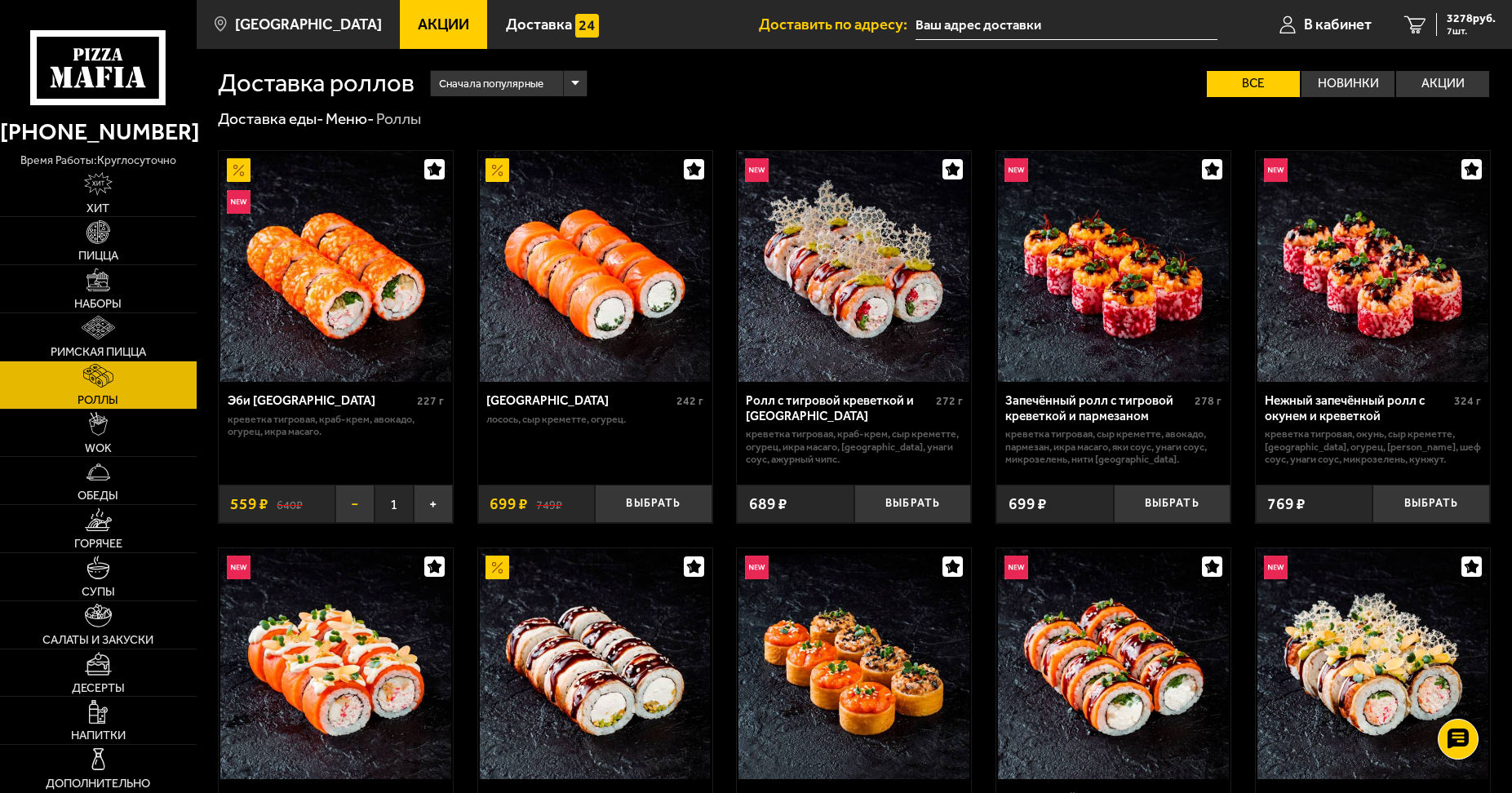
click at [365, 507] on button "−" at bounding box center [355, 503] width 39 height 38
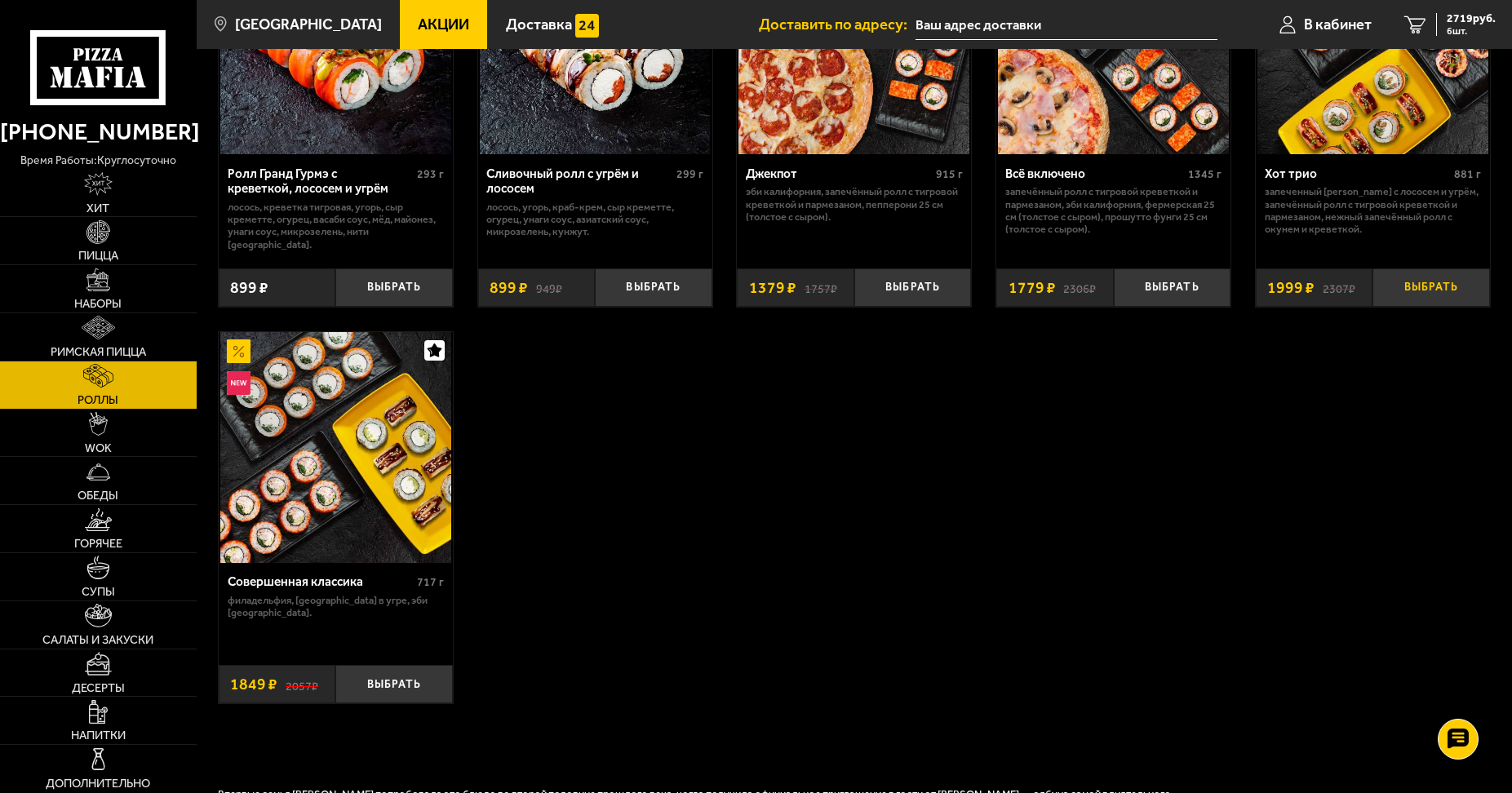
scroll to position [1060, 0]
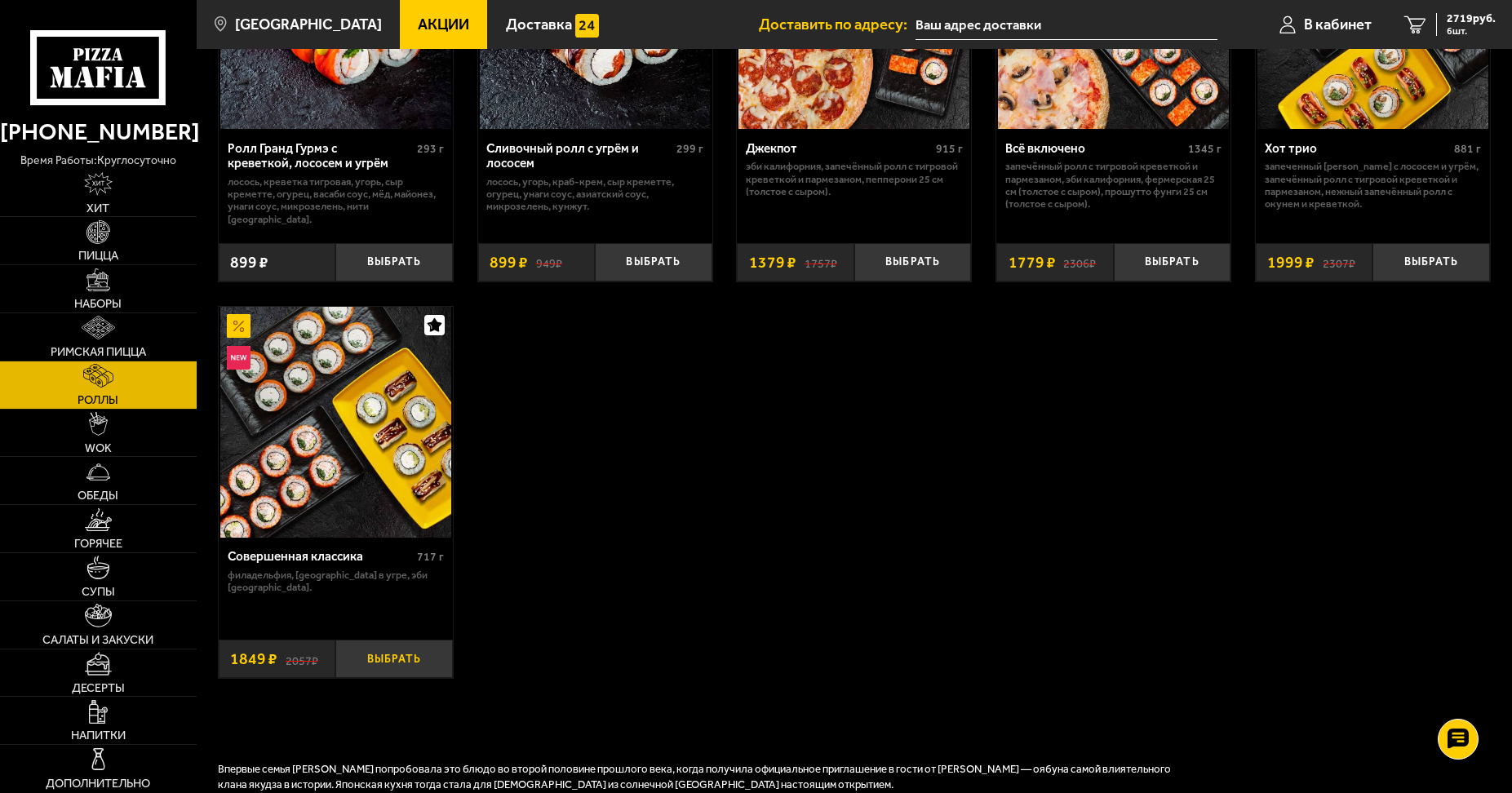
click at [389, 652] on button "Выбрать" at bounding box center [393, 658] width 117 height 38
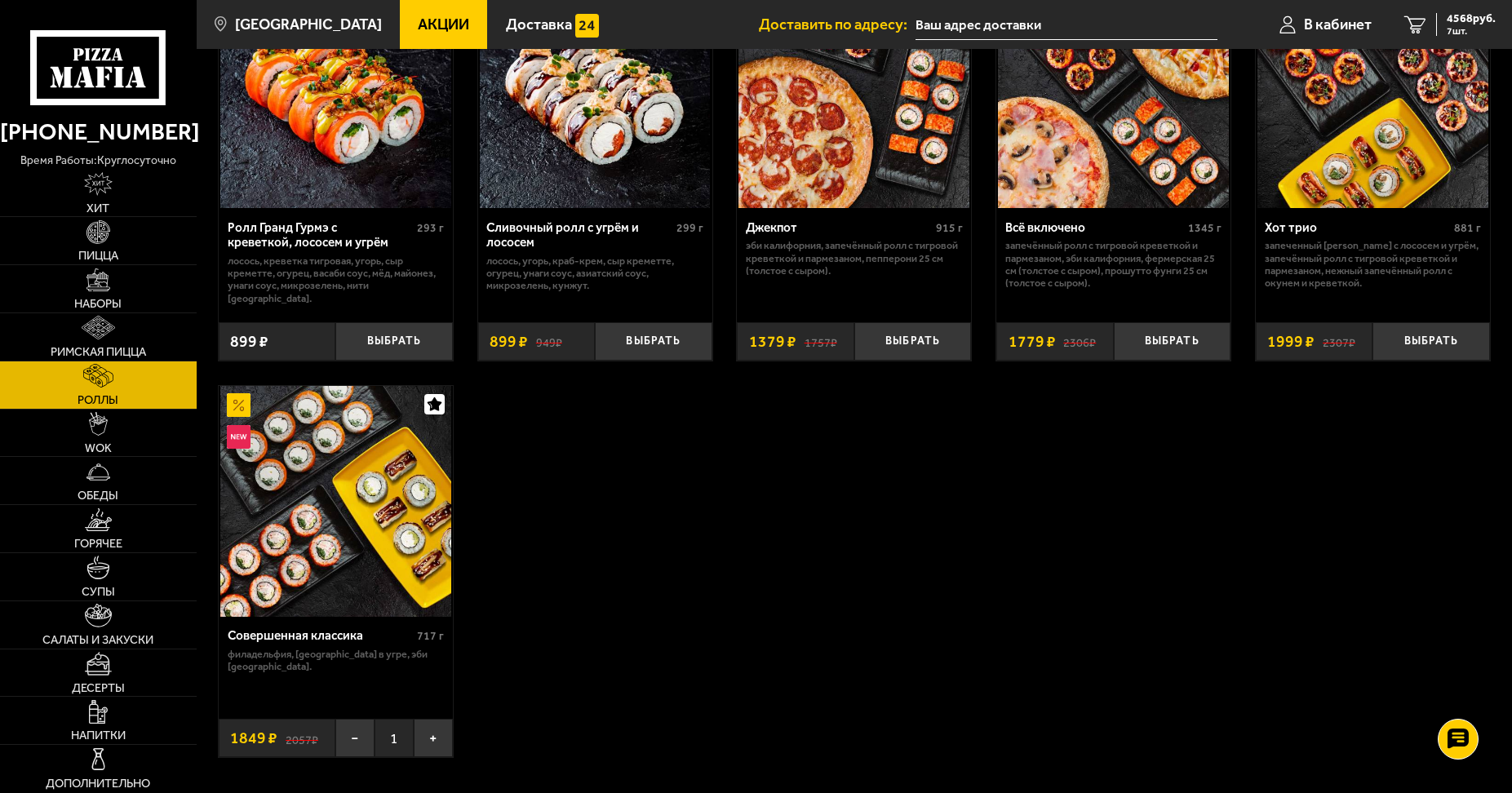
scroll to position [979, 0]
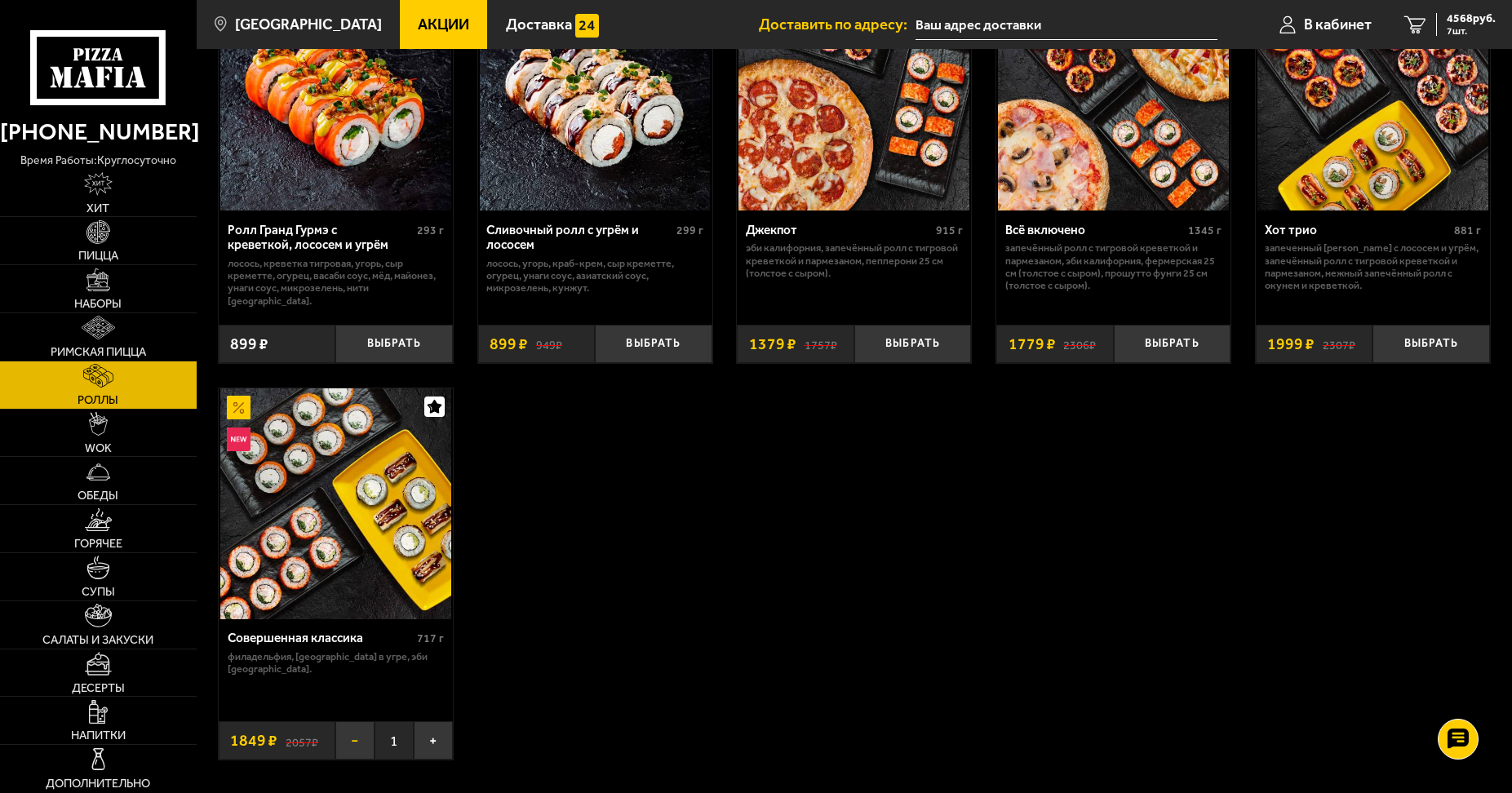
click at [335, 736] on button "−" at bounding box center [355, 740] width 39 height 38
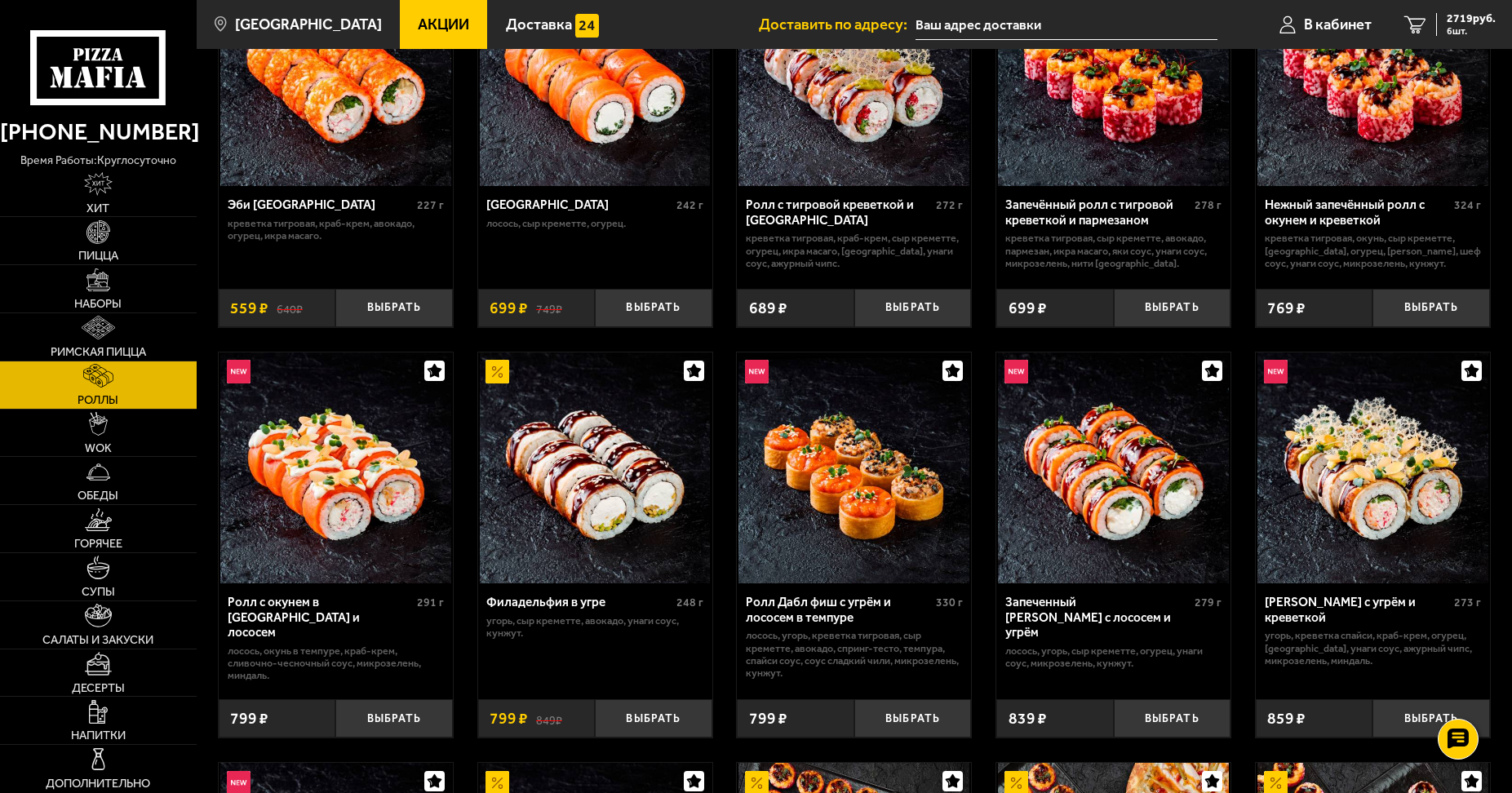
scroll to position [0, 0]
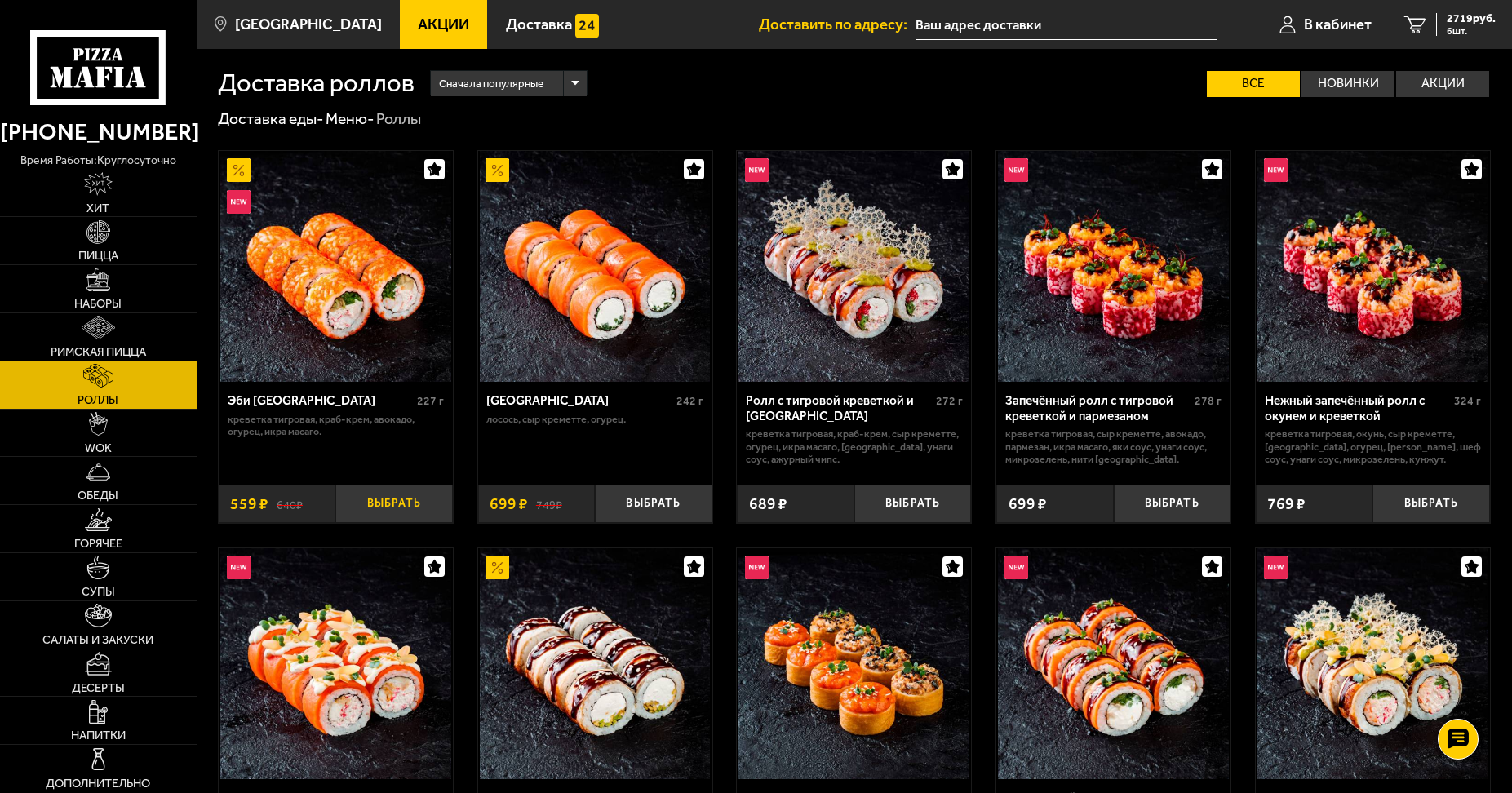
click at [425, 497] on button "Выбрать" at bounding box center [393, 503] width 117 height 38
click at [349, 511] on button "−" at bounding box center [355, 503] width 39 height 38
click at [114, 182] on link "Хит" at bounding box center [98, 193] width 196 height 48
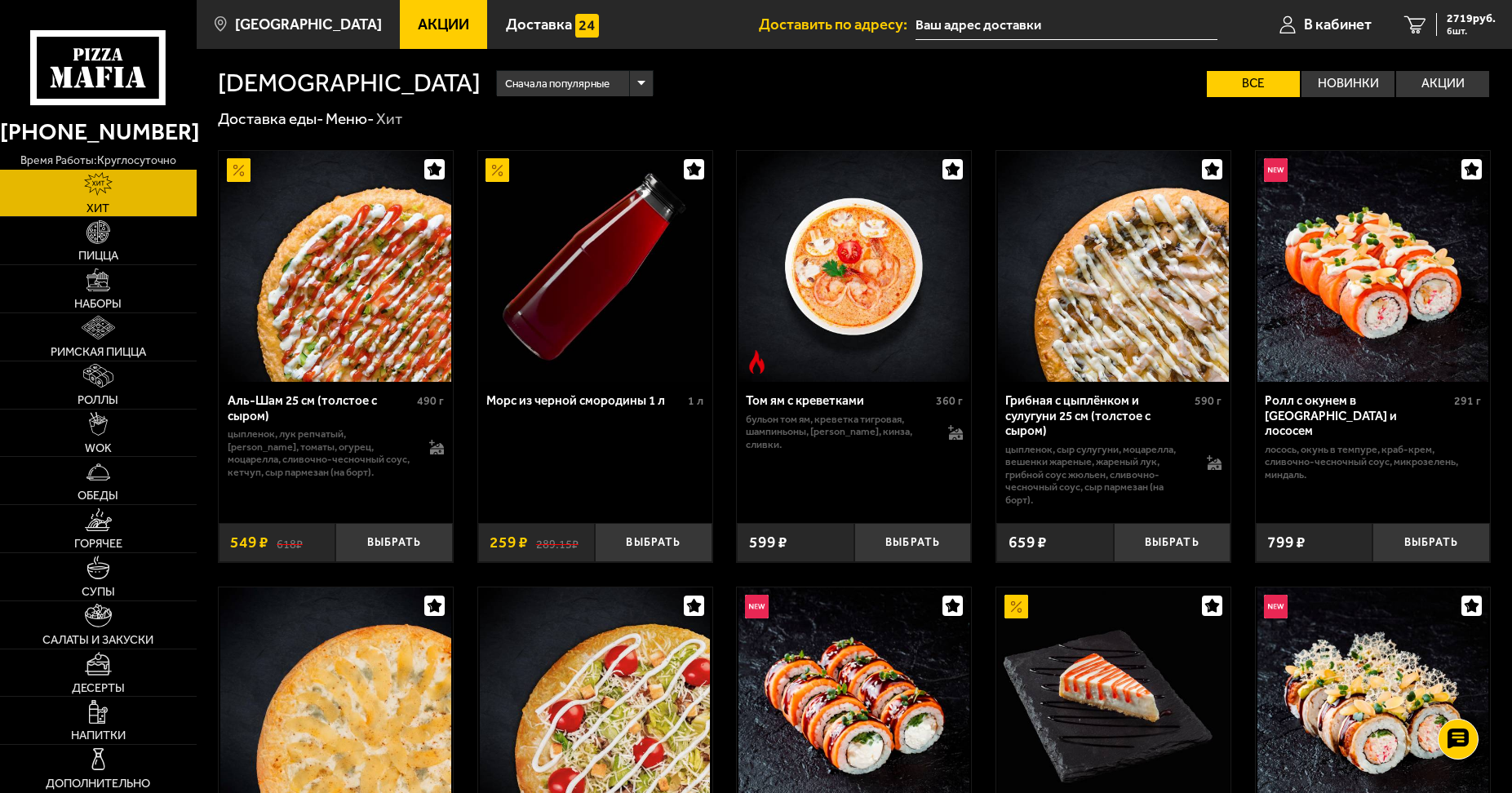
click at [1348, 97] on div "Хиты Сначала популярные Все Новинки Акции Пожелания Острое блюдо цыпленок лук р…" at bounding box center [853, 750] width 1315 height 1403
click at [1331, 74] on label "Новинки" at bounding box center [1348, 83] width 93 height 25
click at [0, 0] on input "Новинки" at bounding box center [0, 0] width 0 height 0
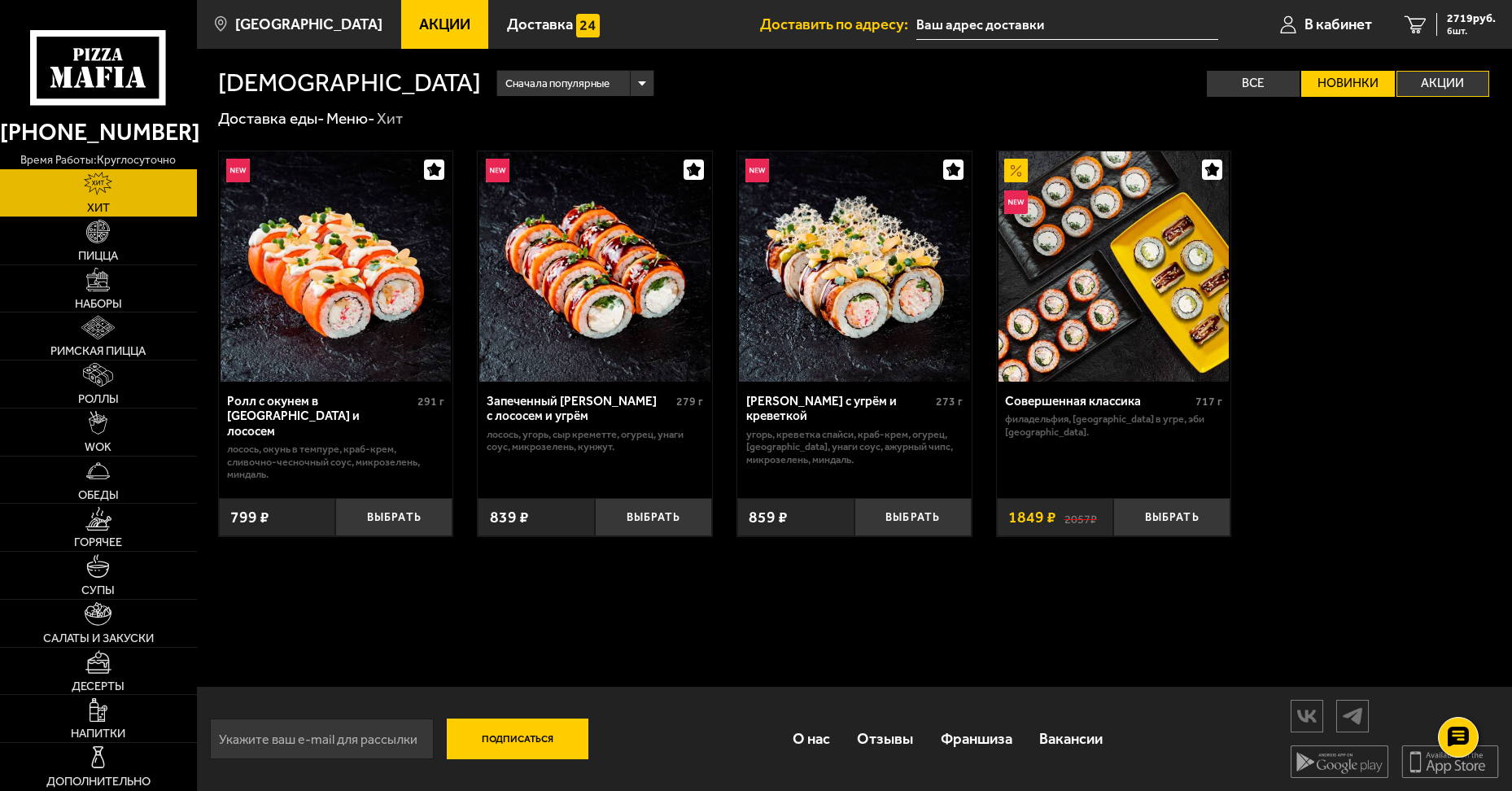
click at [1429, 81] on label "Акции" at bounding box center [1443, 83] width 93 height 25
click at [0, 0] on input "Акции" at bounding box center [0, 0] width 0 height 0
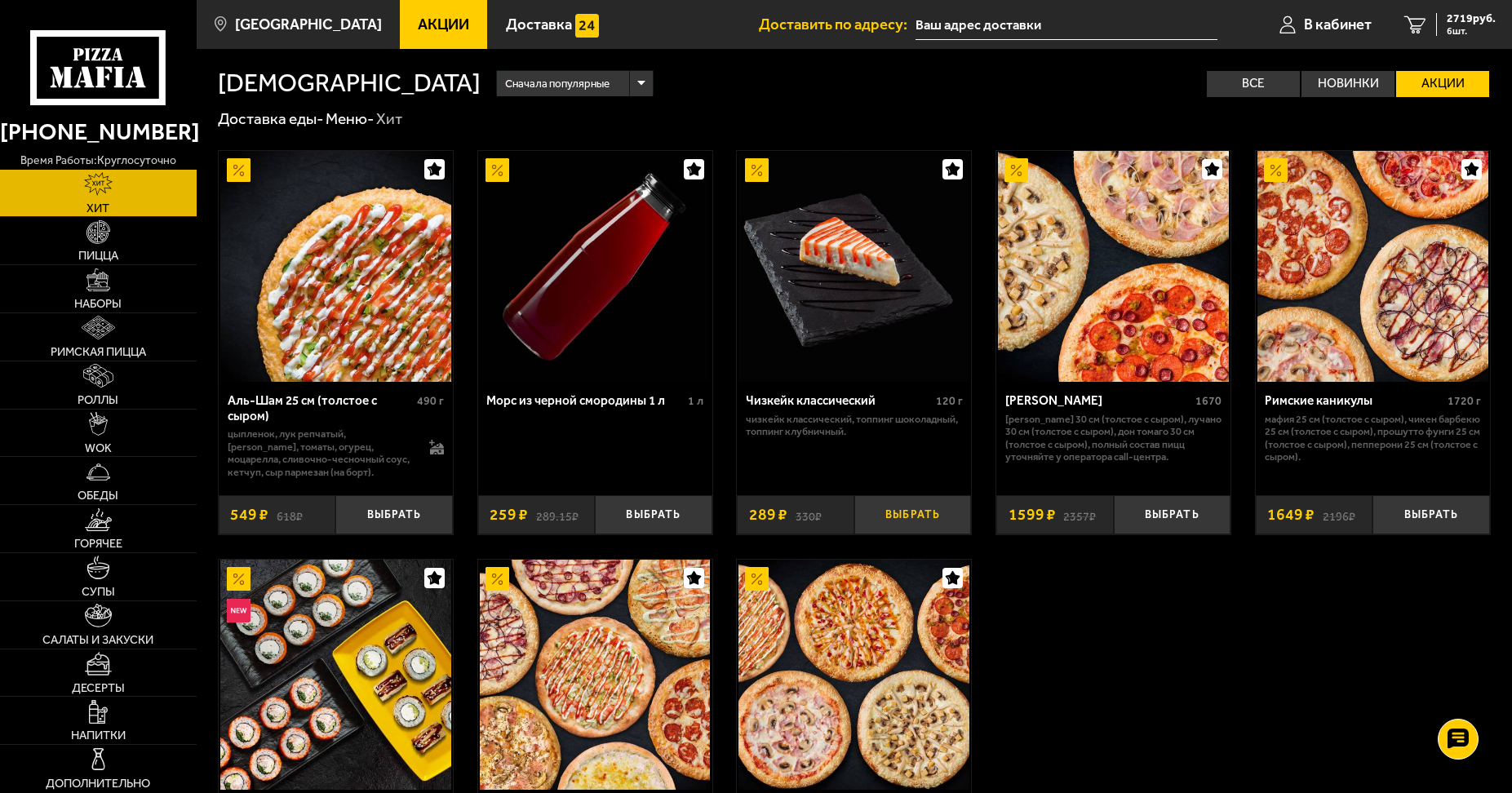
click at [915, 515] on button "Выбрать" at bounding box center [912, 514] width 117 height 38
click at [1432, 25] on link "7 3008 руб. 7 шт." at bounding box center [1449, 24] width 124 height 49
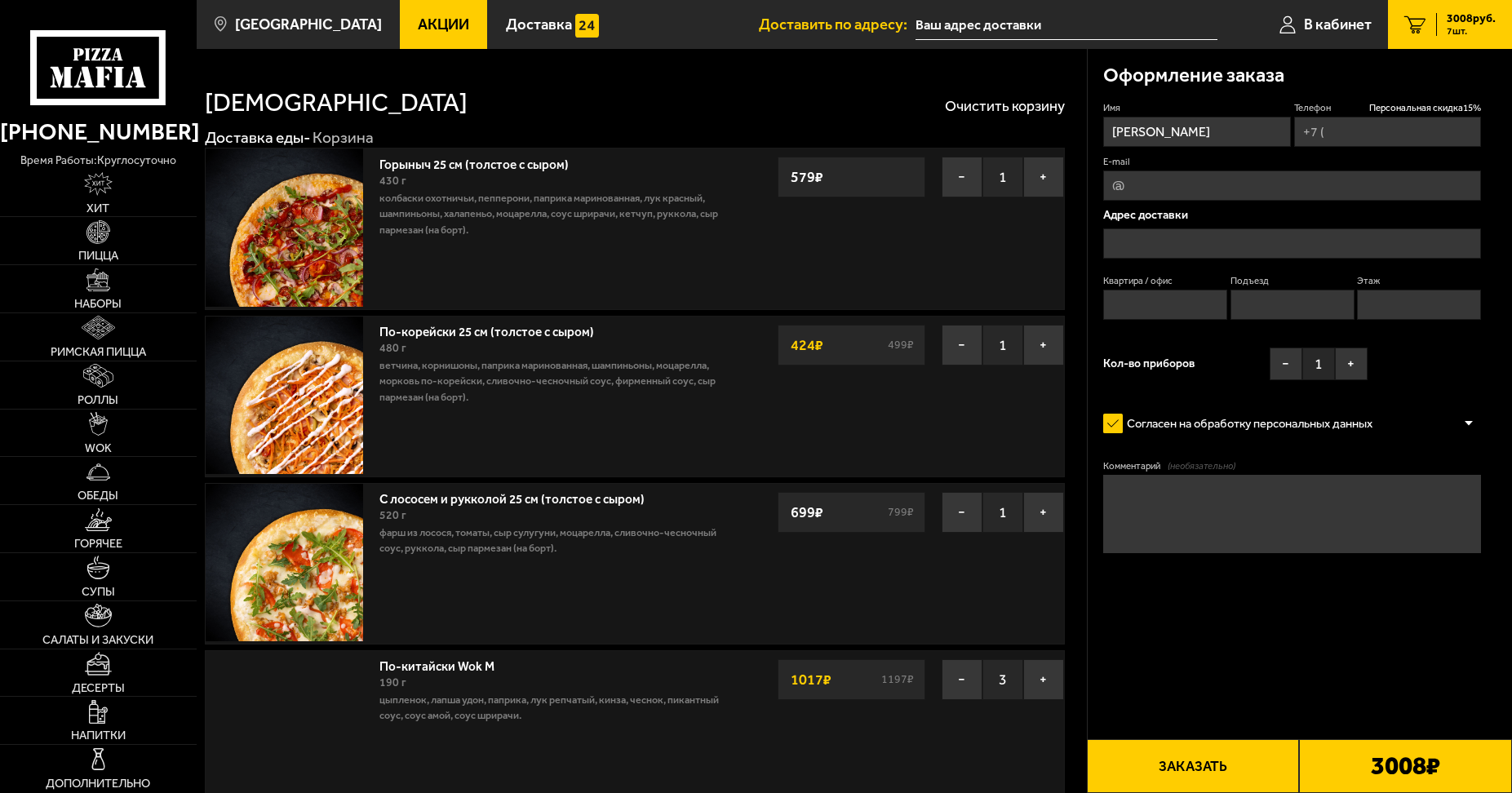
type input "[PHONE_NUMBER]"
type input "[STREET_ADDRESS]"
type input "23"
type input "2"
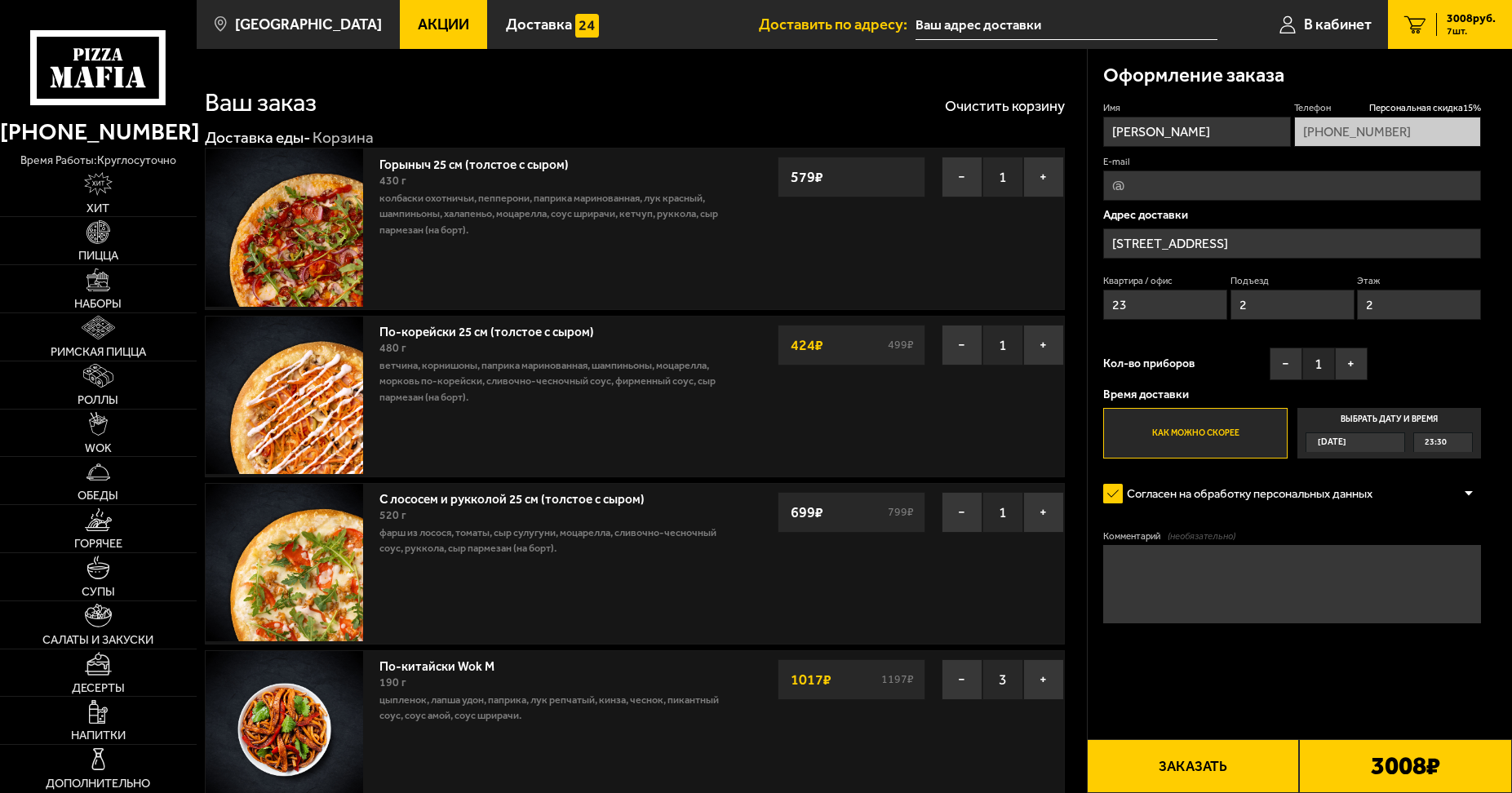
click at [1231, 758] on button "Заказать" at bounding box center [1193, 766] width 213 height 54
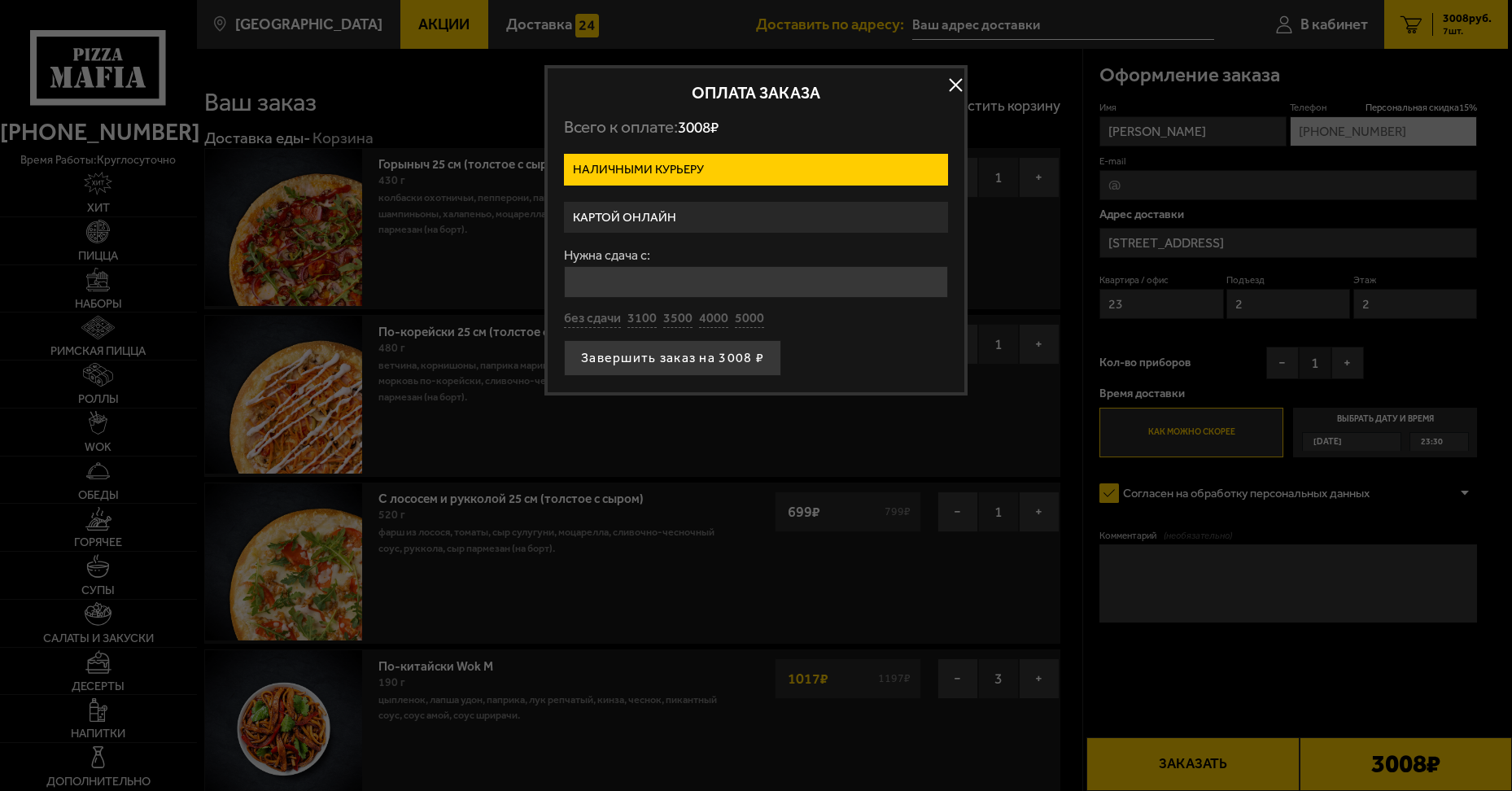
click at [590, 214] on label "Картой онлайн" at bounding box center [756, 218] width 384 height 32
click at [0, 0] on input "Картой онлайн" at bounding box center [0, 0] width 0 height 0
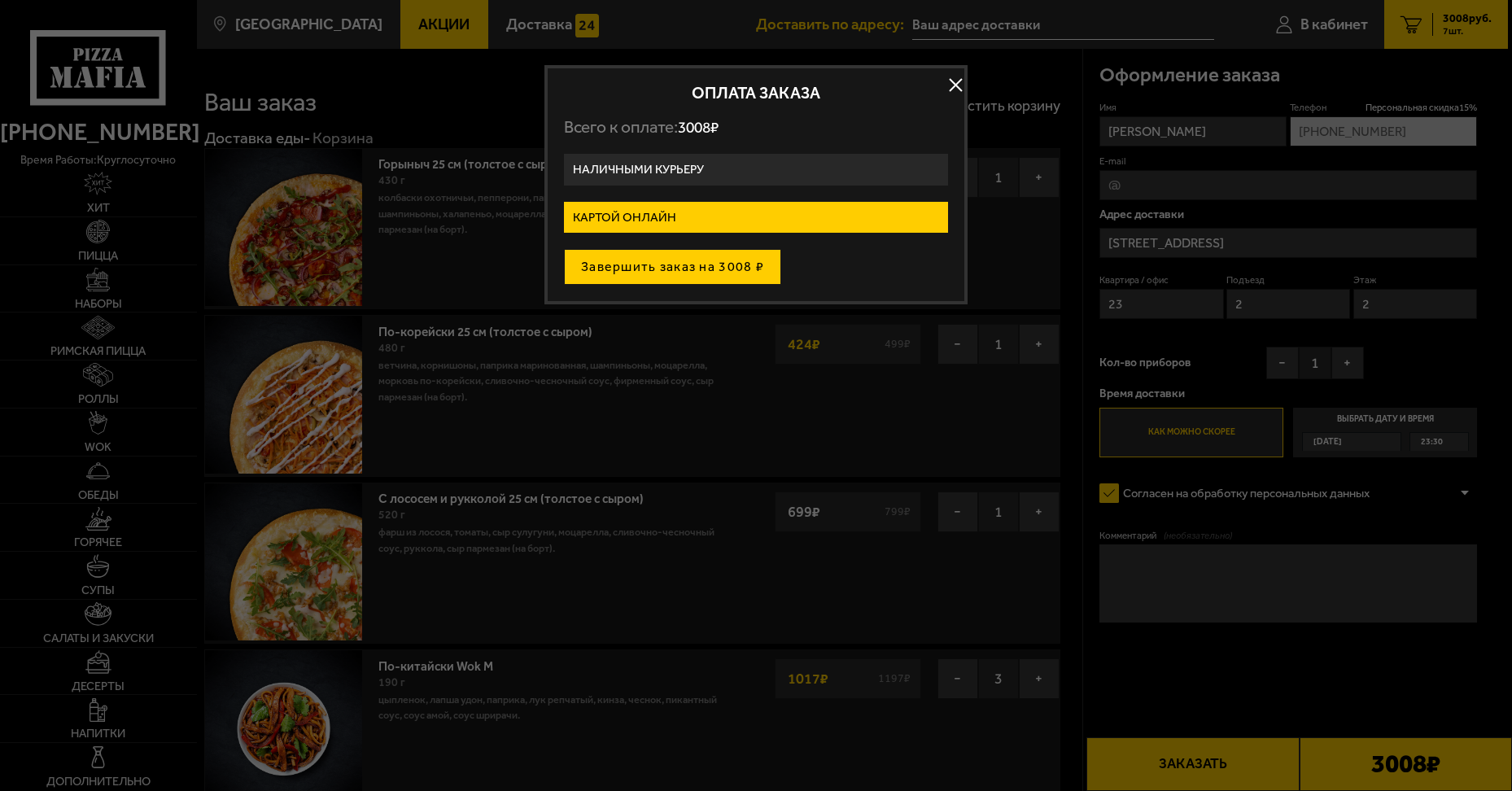
click at [665, 270] on button "Завершить заказ на 3008 ₽" at bounding box center [672, 266] width 217 height 35
